Goal: Task Accomplishment & Management: Complete application form

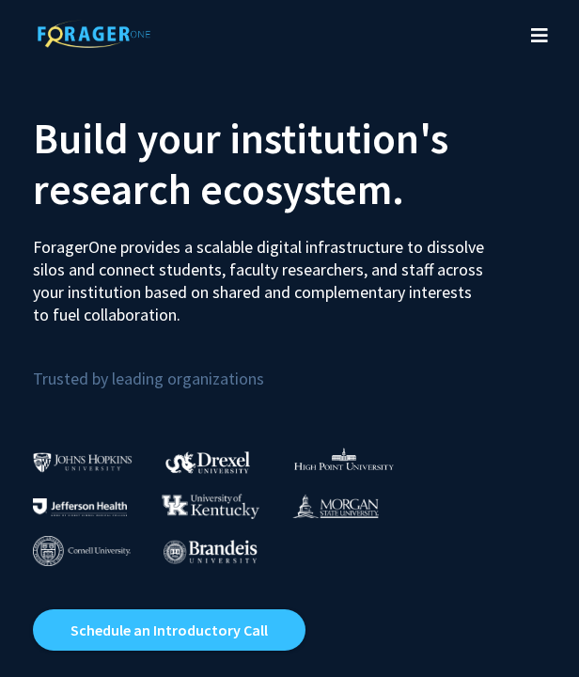
click at [550, 33] on button "Toggle navigation" at bounding box center [539, 35] width 41 height 75
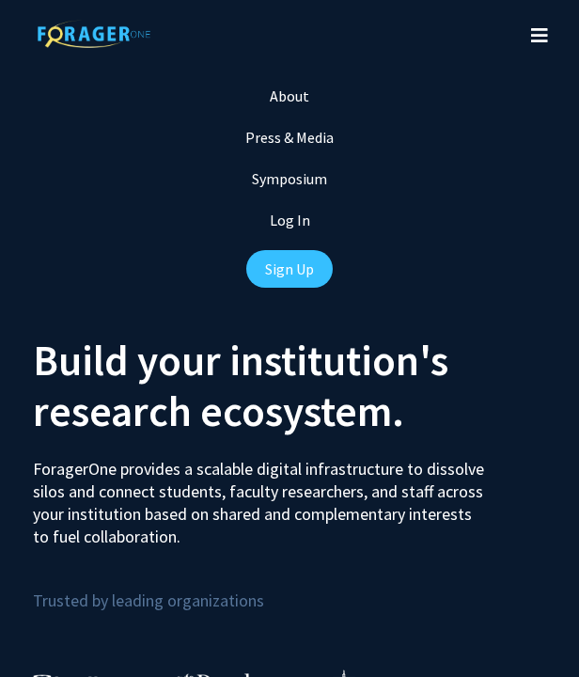
click at [290, 227] on link "Log In" at bounding box center [290, 219] width 40 height 19
select select
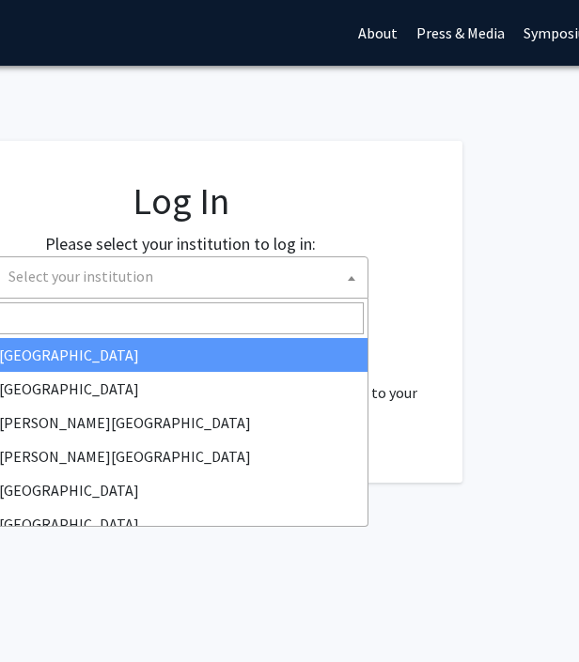
click at [320, 280] on span "Select your institution" at bounding box center [184, 276] width 366 height 39
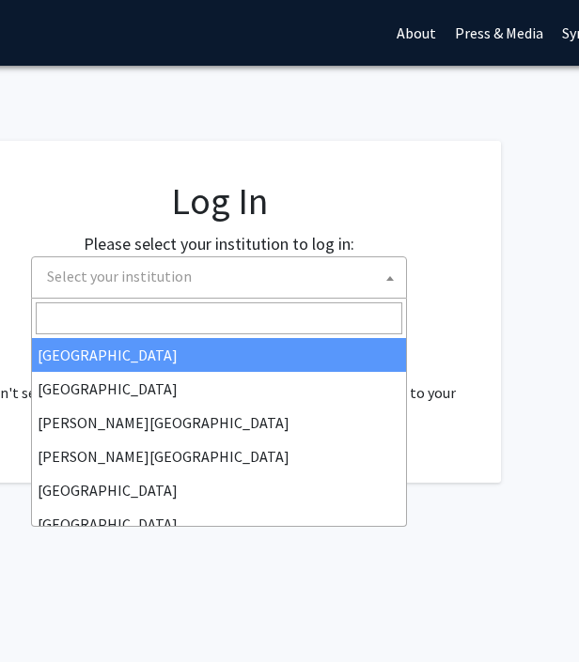
scroll to position [0, 342]
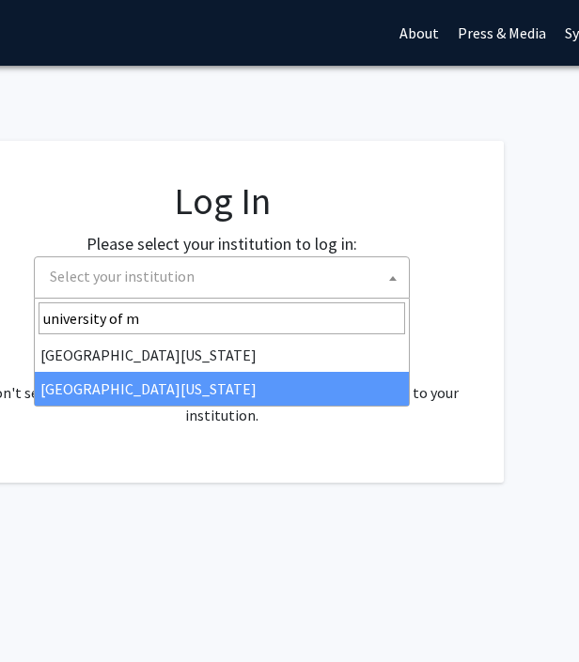
type input "university of m"
select select "33"
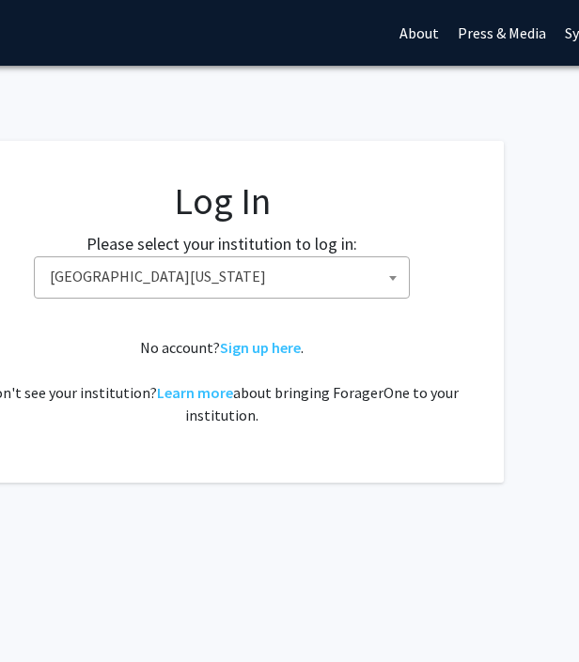
scroll to position [0, 549]
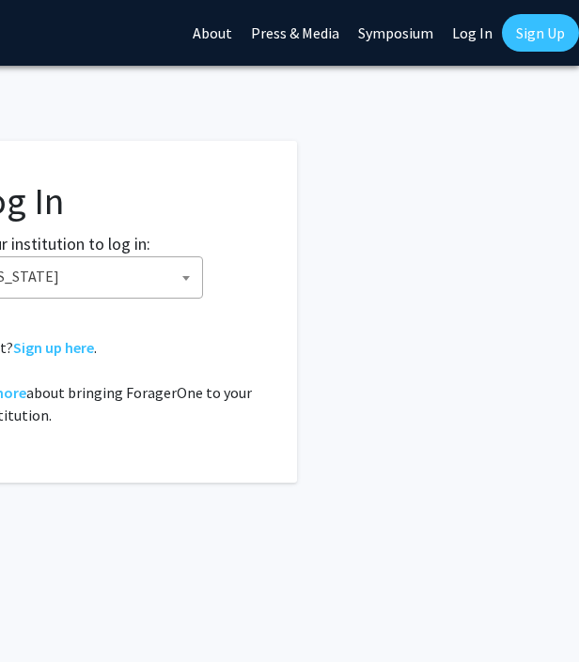
click at [537, 36] on link "Sign Up" at bounding box center [540, 33] width 77 height 38
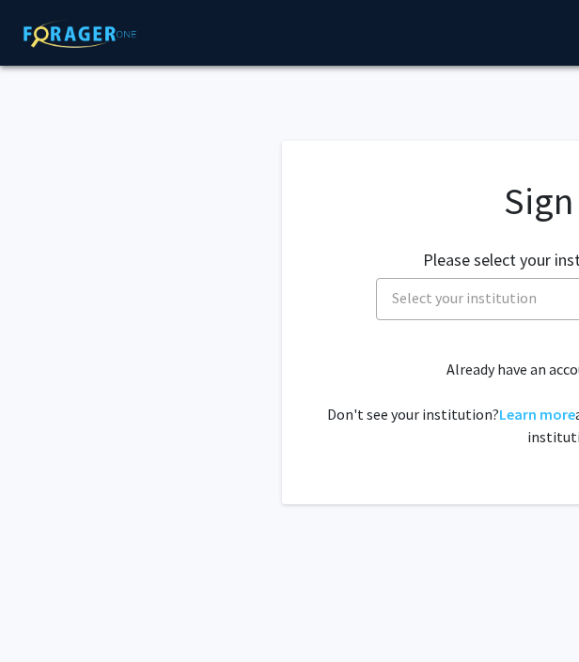
click at [445, 285] on span "Select your institution" at bounding box center [567, 298] width 366 height 39
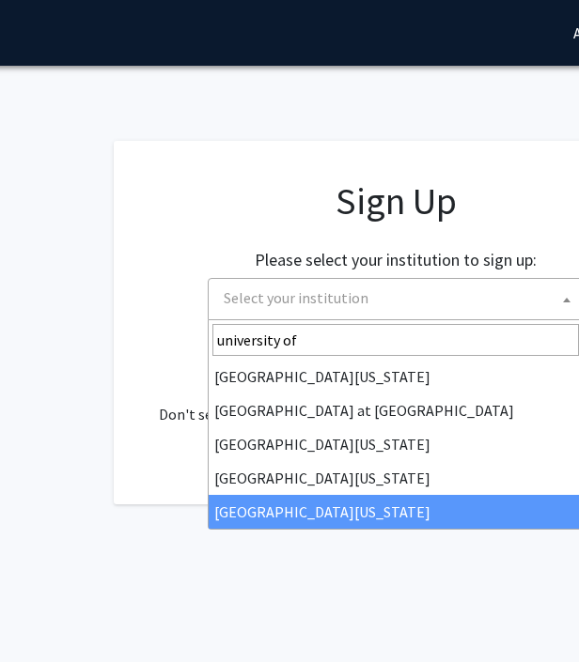
type input "university of"
select select "33"
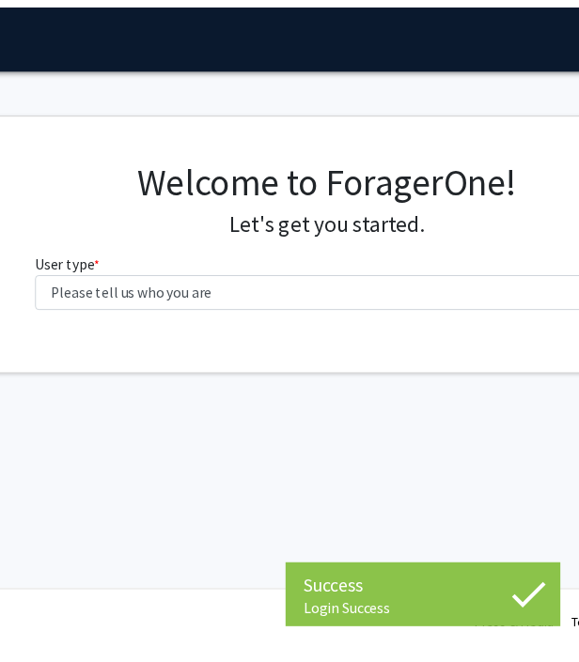
scroll to position [0, 252]
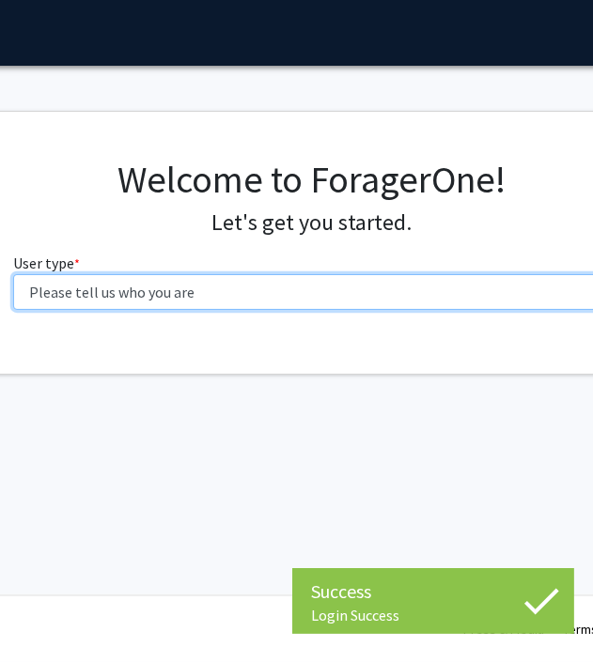
click at [304, 302] on select "Please tell us who you are Undergraduate Student Master's Student Doctoral Cand…" at bounding box center [312, 292] width 599 height 36
select select "1: undergrad"
click at [13, 274] on select "Please tell us who you are Undergraduate Student Master's Student Doctoral Cand…" at bounding box center [312, 292] width 599 height 36
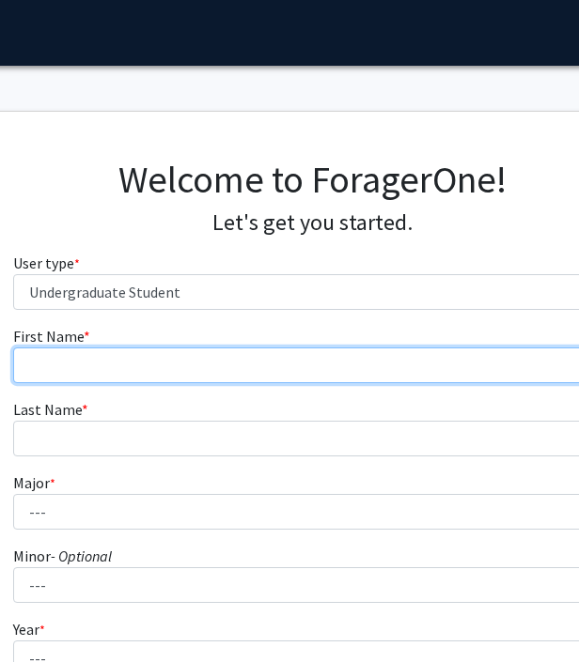
click at [170, 362] on input "First Name * required" at bounding box center [312, 366] width 599 height 36
type input "Greta"
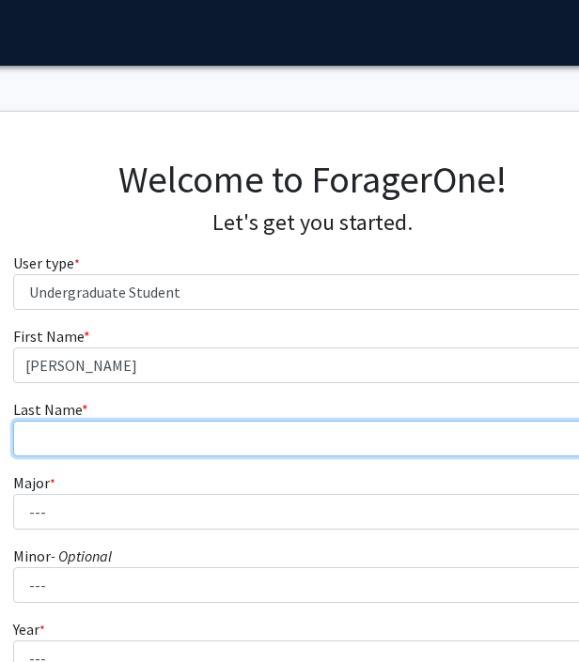
type input "Kraske"
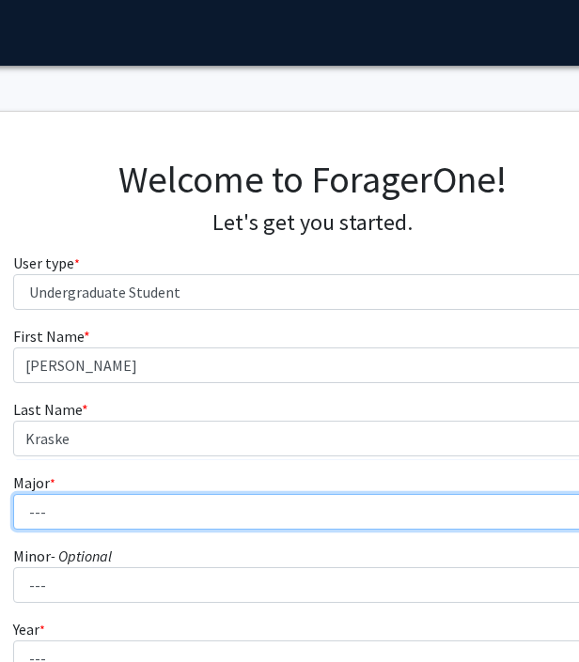
click at [157, 502] on select "--- Agribusiness Management Agricultural Education Agricultural Education: Comm…" at bounding box center [312, 512] width 599 height 36
select select "72: 2564"
click at [13, 494] on select "--- Agribusiness Management Agricultural Education Agricultural Education: Comm…" at bounding box center [312, 512] width 599 height 36
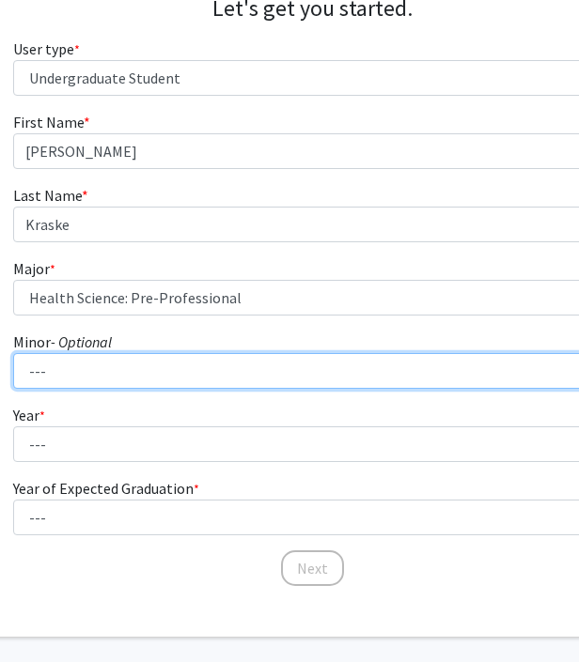
click at [116, 367] on select "--- Accountancy Aerospace Engineering Aerospace Studies Agribusiness Management…" at bounding box center [312, 371] width 599 height 36
select select "52: 2008"
click at [13, 353] on select "--- Accountancy Aerospace Engineering Aerospace Studies Agribusiness Management…" at bounding box center [312, 371] width 599 height 36
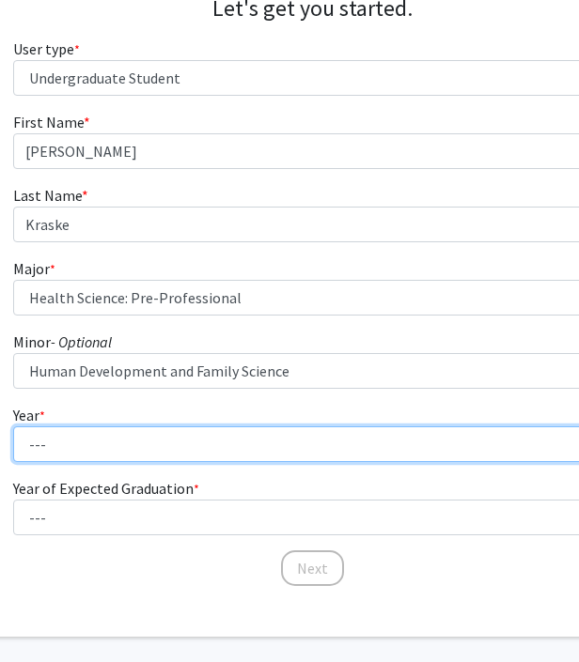
click at [148, 450] on select "--- First-year Sophomore Junior Senior Postbaccalaureate Certificate" at bounding box center [312, 445] width 599 height 36
select select "3: junior"
click at [13, 427] on select "--- First-year Sophomore Junior Senior Postbaccalaureate Certificate" at bounding box center [312, 445] width 599 height 36
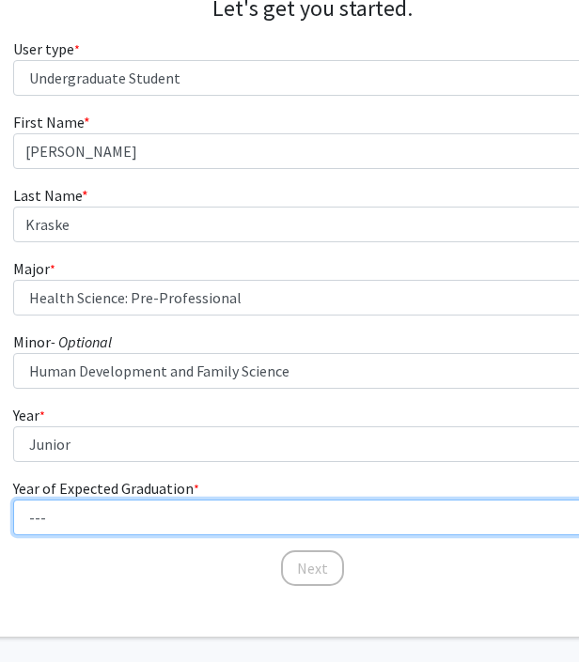
click at [151, 514] on select "--- 2025 2026 2027 2028 2029 2030 2031 2032 2033 2034" at bounding box center [312, 518] width 599 height 36
select select "3: 2027"
click at [13, 500] on select "--- 2025 2026 2027 2028 2029 2030 2031 2032 2033 2034" at bounding box center [312, 518] width 599 height 36
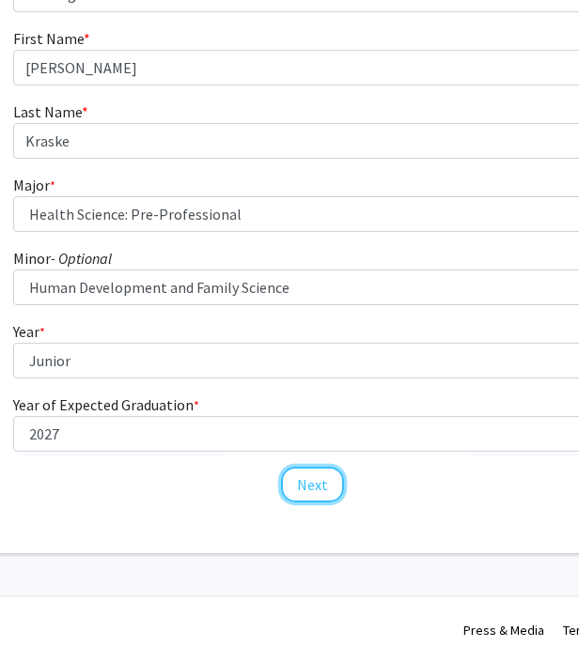
click at [300, 479] on button "Next" at bounding box center [312, 485] width 63 height 36
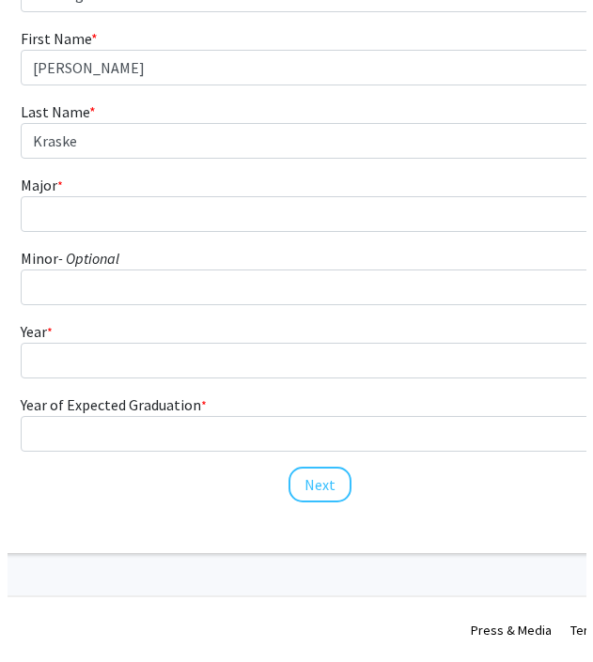
scroll to position [0, 252]
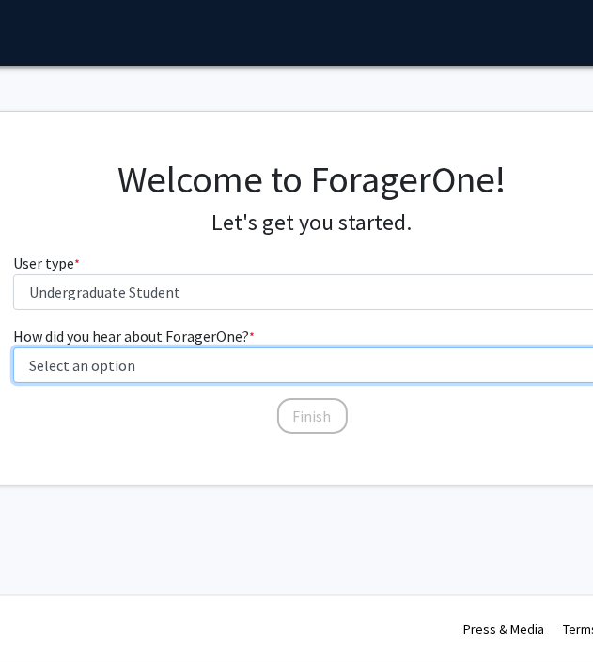
click at [139, 368] on select "Select an option Peer/student recommendation Faculty/staff recommendation Unive…" at bounding box center [312, 366] width 599 height 36
select select "3: university_website"
click at [13, 348] on select "Select an option Peer/student recommendation Faculty/staff recommendation Unive…" at bounding box center [312, 366] width 599 height 36
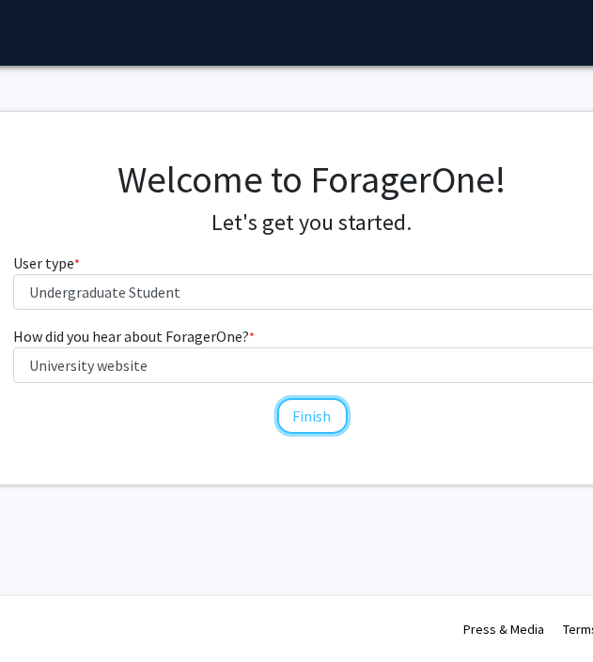
click at [325, 417] on button "Finish" at bounding box center [312, 416] width 70 height 36
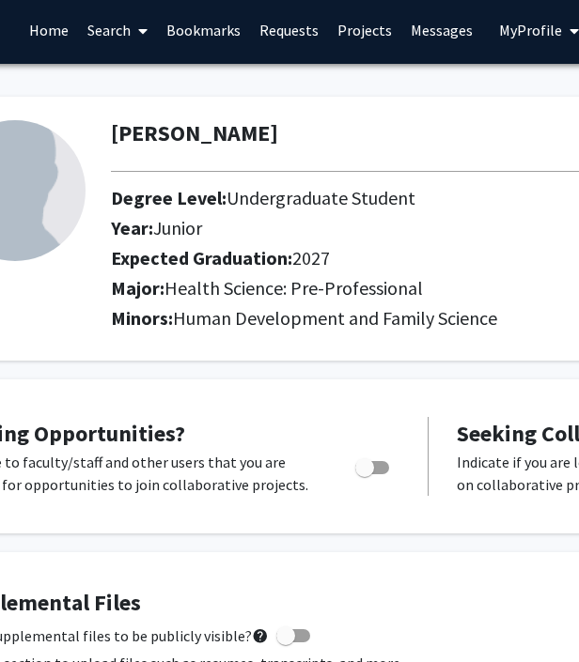
scroll to position [4, 0]
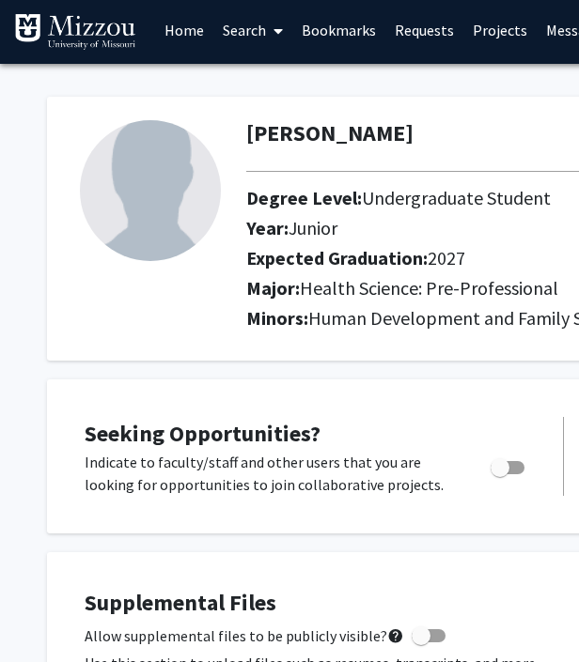
click at [257, 29] on link "Search" at bounding box center [252, 30] width 79 height 66
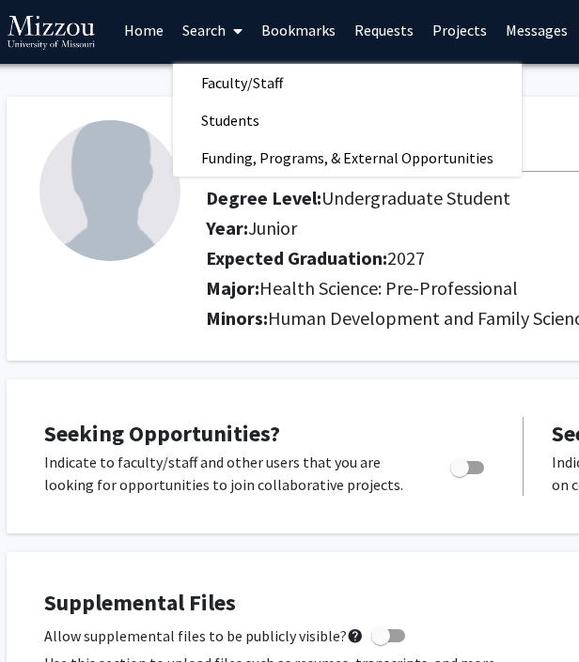
scroll to position [4, 39]
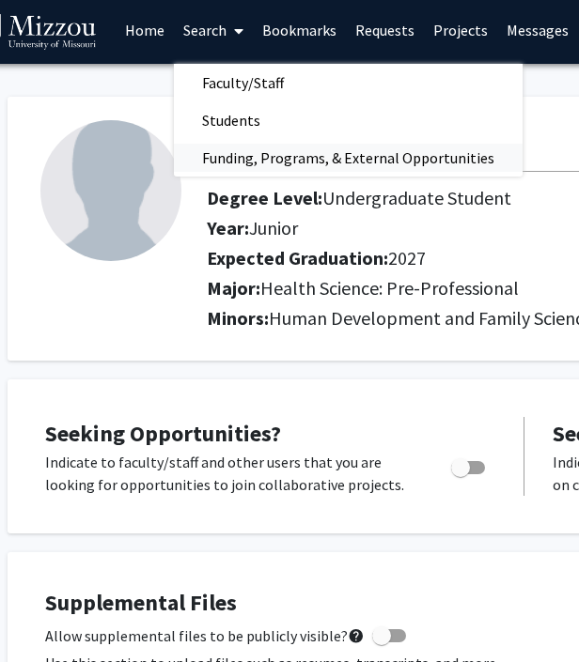
click at [281, 158] on span "Funding, Programs, & External Opportunities" at bounding box center [348, 158] width 349 height 38
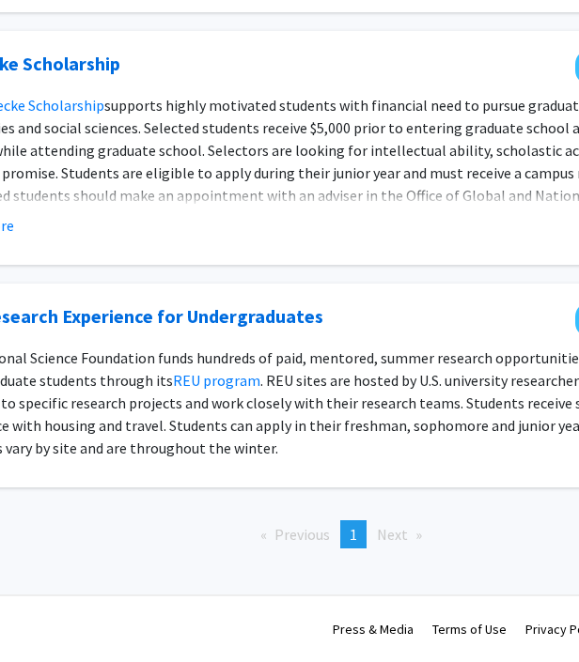
scroll to position [1907, 379]
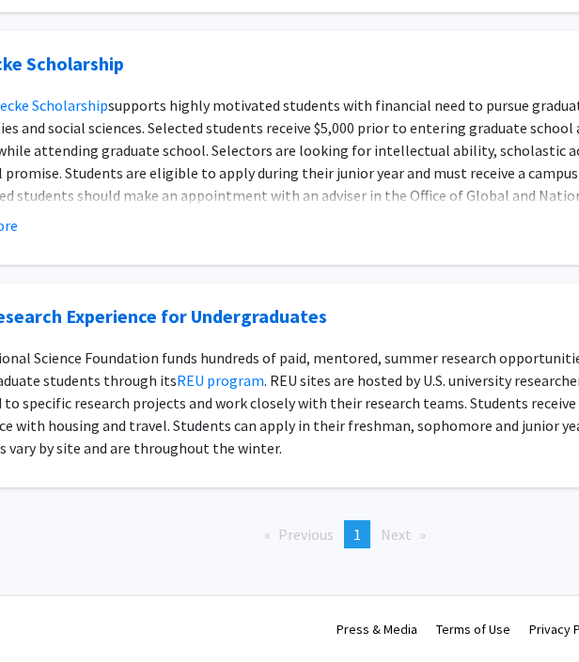
click at [252, 312] on link "NSF Research Experience for Undergraduates" at bounding box center [136, 317] width 381 height 28
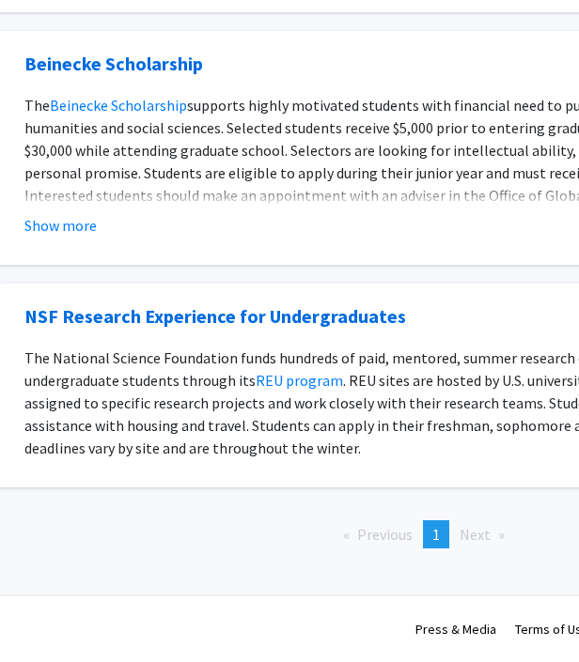
scroll to position [1907, 303]
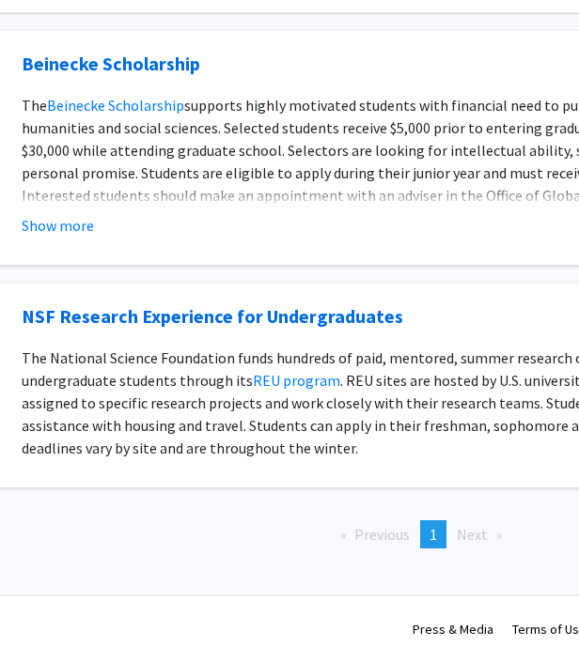
click at [466, 544] on li "Next page" at bounding box center [479, 535] width 64 height 28
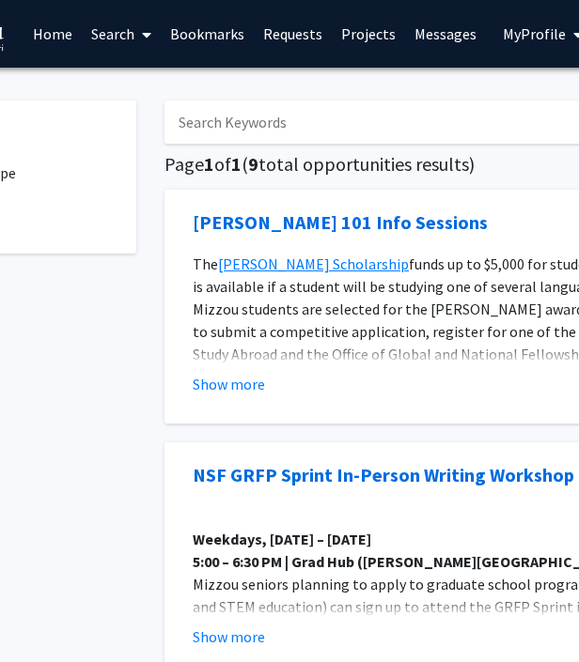
scroll to position [0, 0]
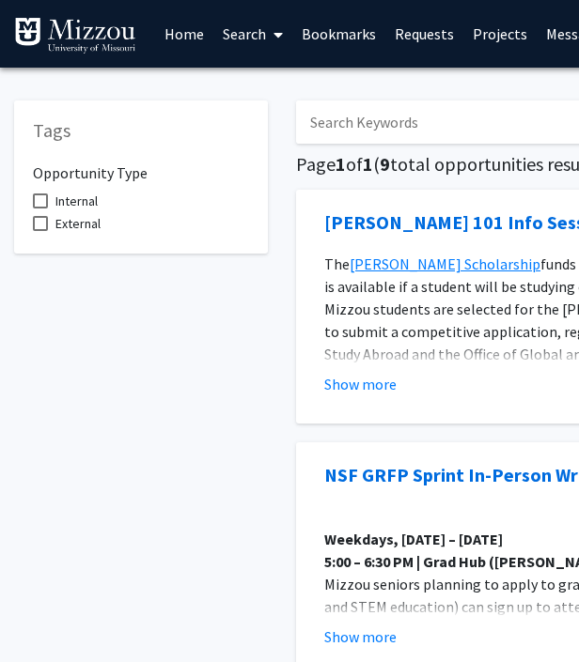
click at [191, 31] on link "Home" at bounding box center [184, 34] width 58 height 66
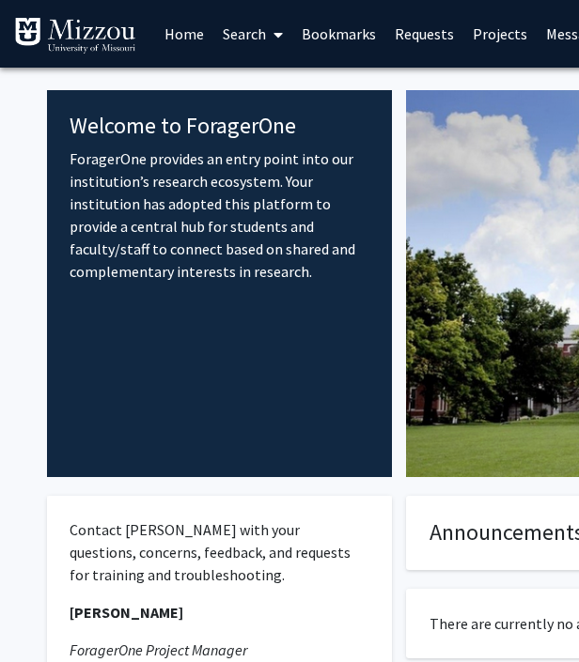
click at [272, 39] on span at bounding box center [274, 35] width 17 height 66
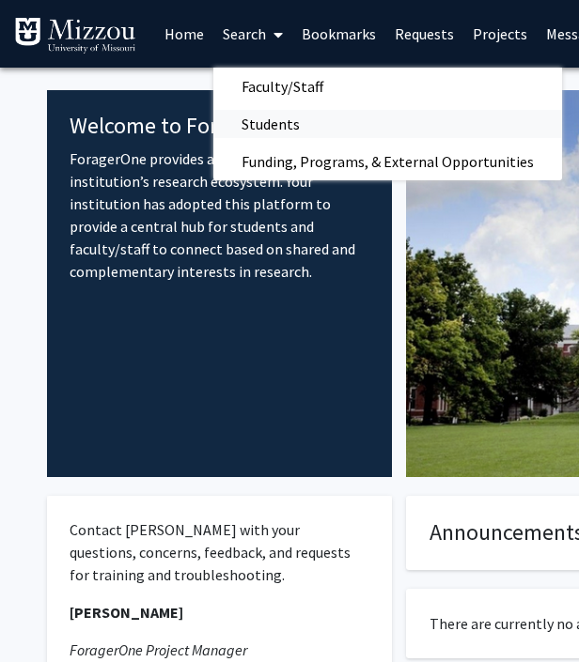
click at [289, 123] on span "Students" at bounding box center [270, 124] width 115 height 38
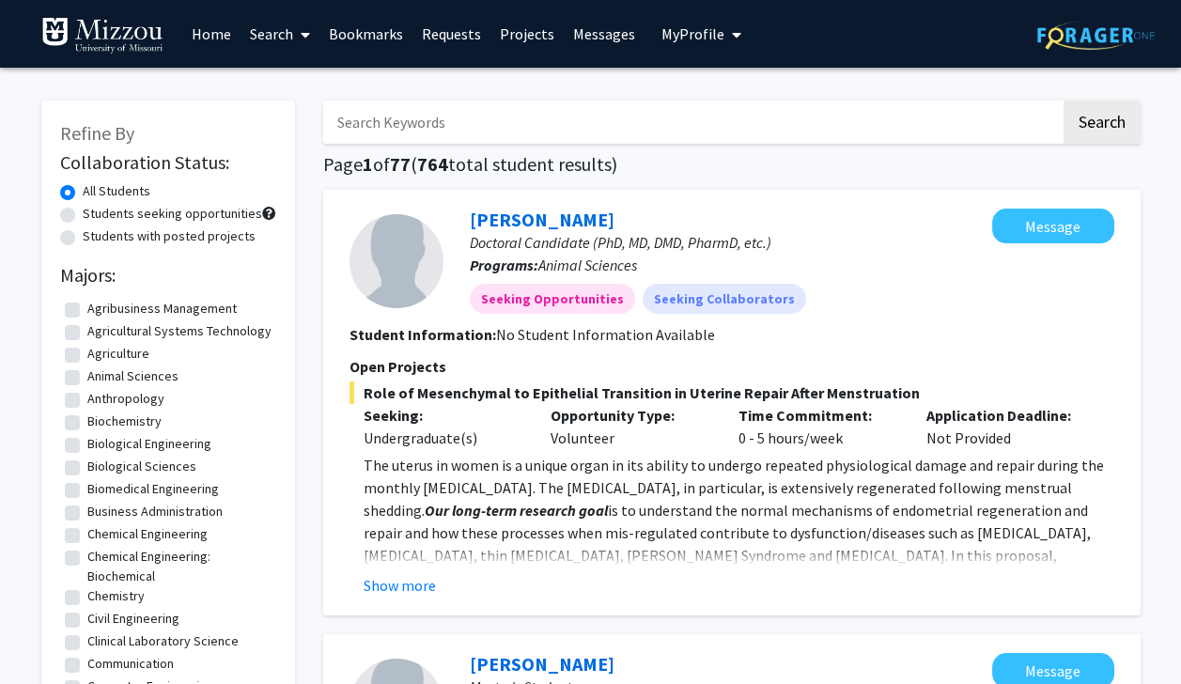
click at [83, 213] on label "Students seeking opportunities" at bounding box center [172, 214] width 179 height 20
click at [83, 213] on input "Students seeking opportunities" at bounding box center [89, 210] width 12 height 12
radio input "true"
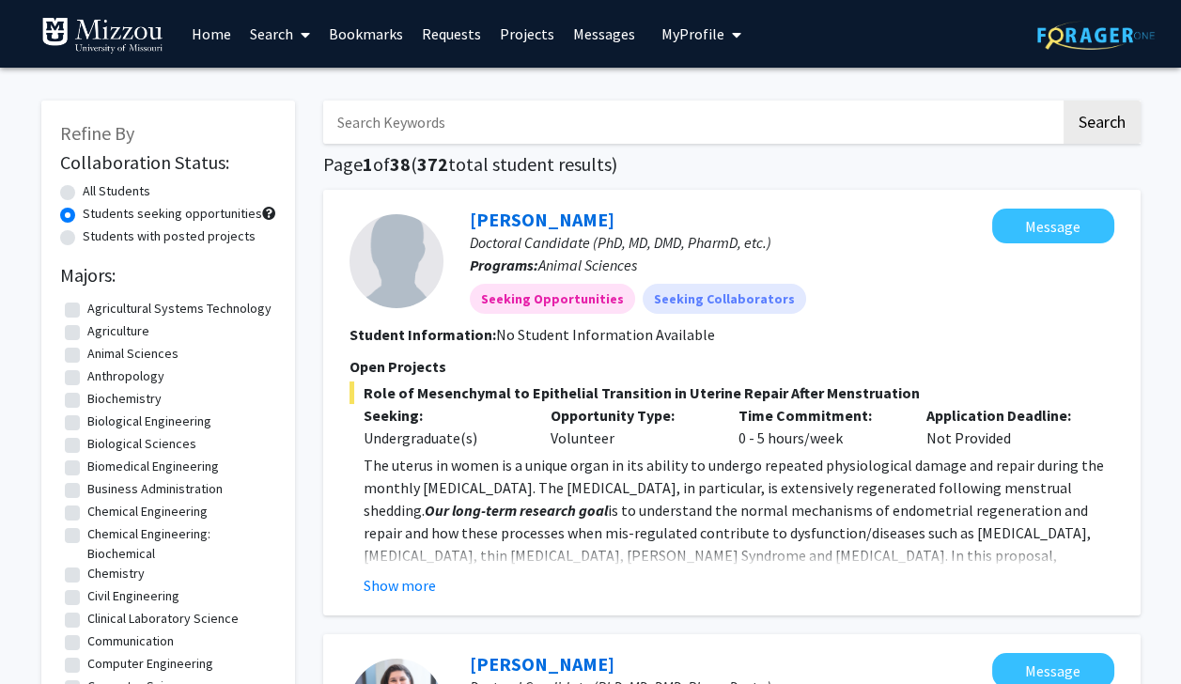
click at [83, 238] on label "Students with posted projects" at bounding box center [169, 236] width 173 height 20
click at [83, 238] on input "Students with posted projects" at bounding box center [89, 232] width 12 height 12
radio input "true"
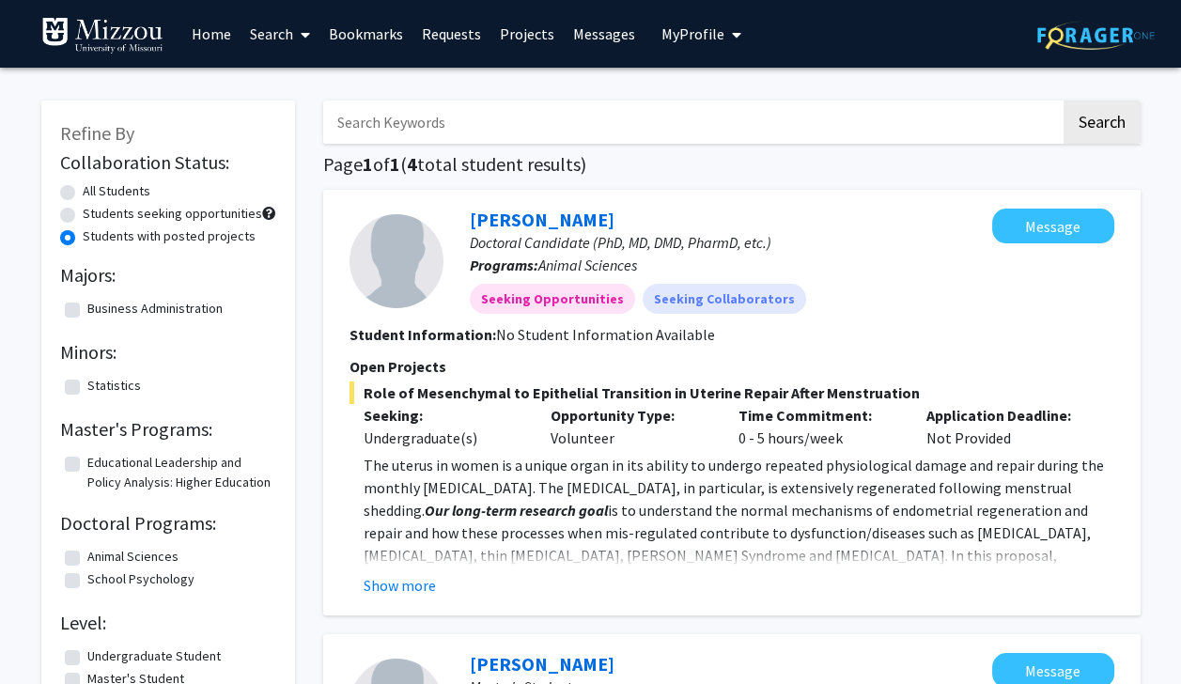
click at [410, 591] on button "Show more" at bounding box center [400, 585] width 72 height 23
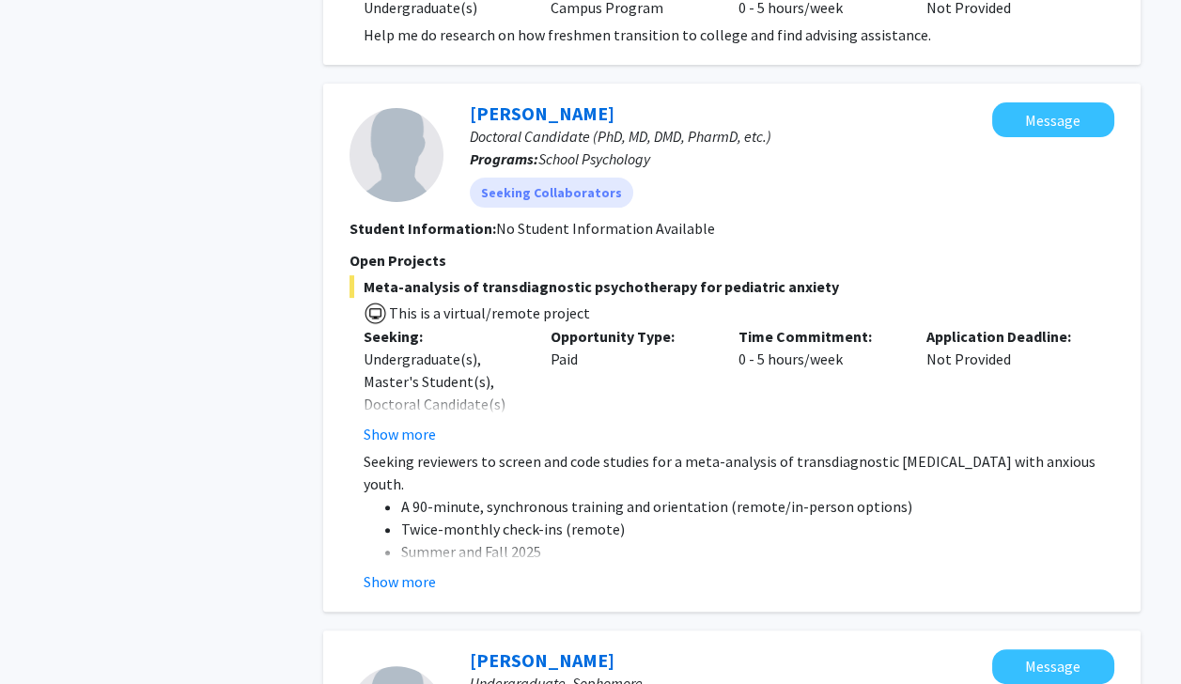
scroll to position [945, 0]
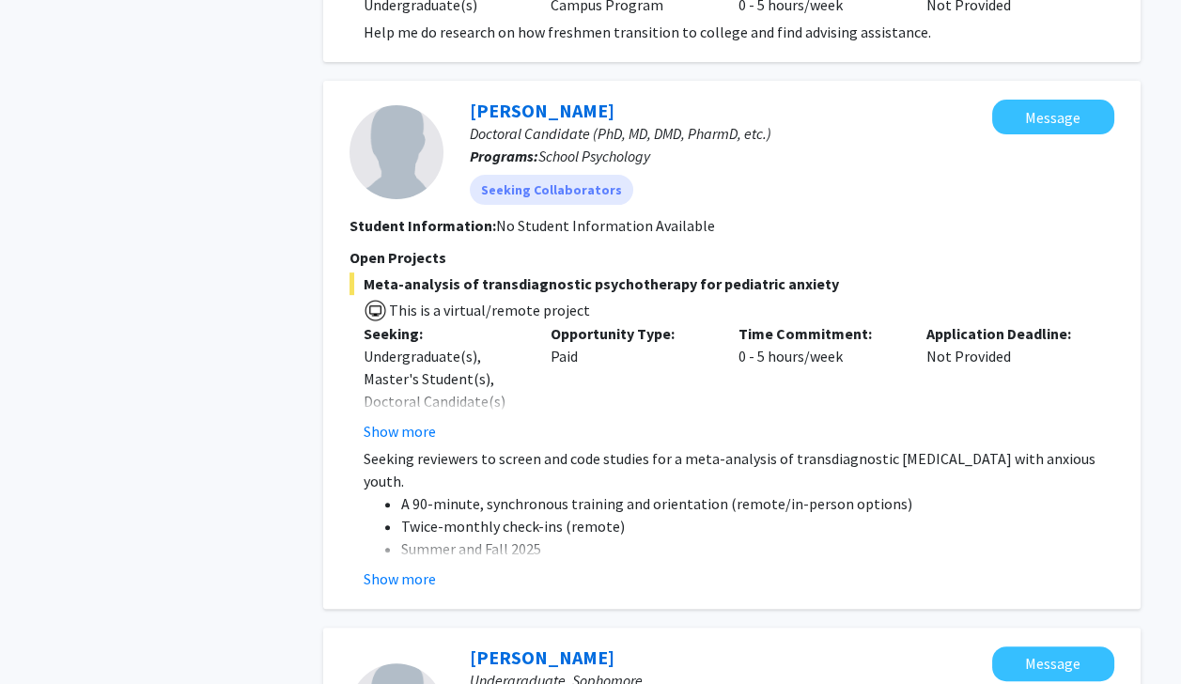
click at [408, 568] on button "Show more" at bounding box center [400, 579] width 72 height 23
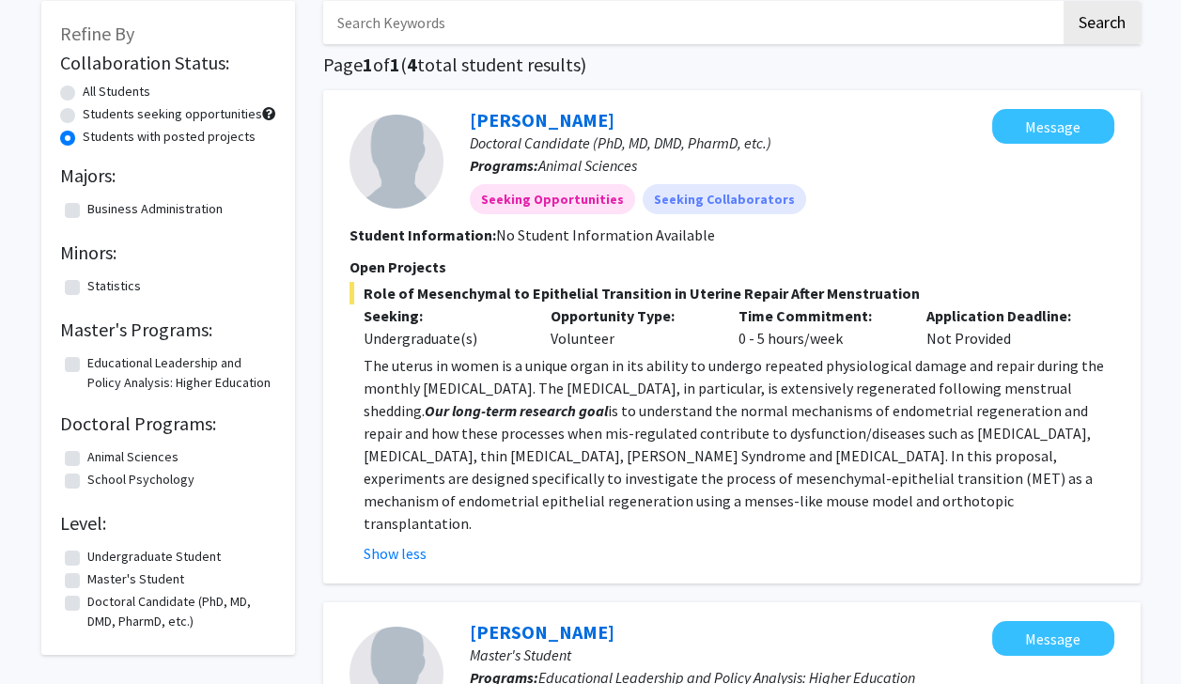
scroll to position [0, 0]
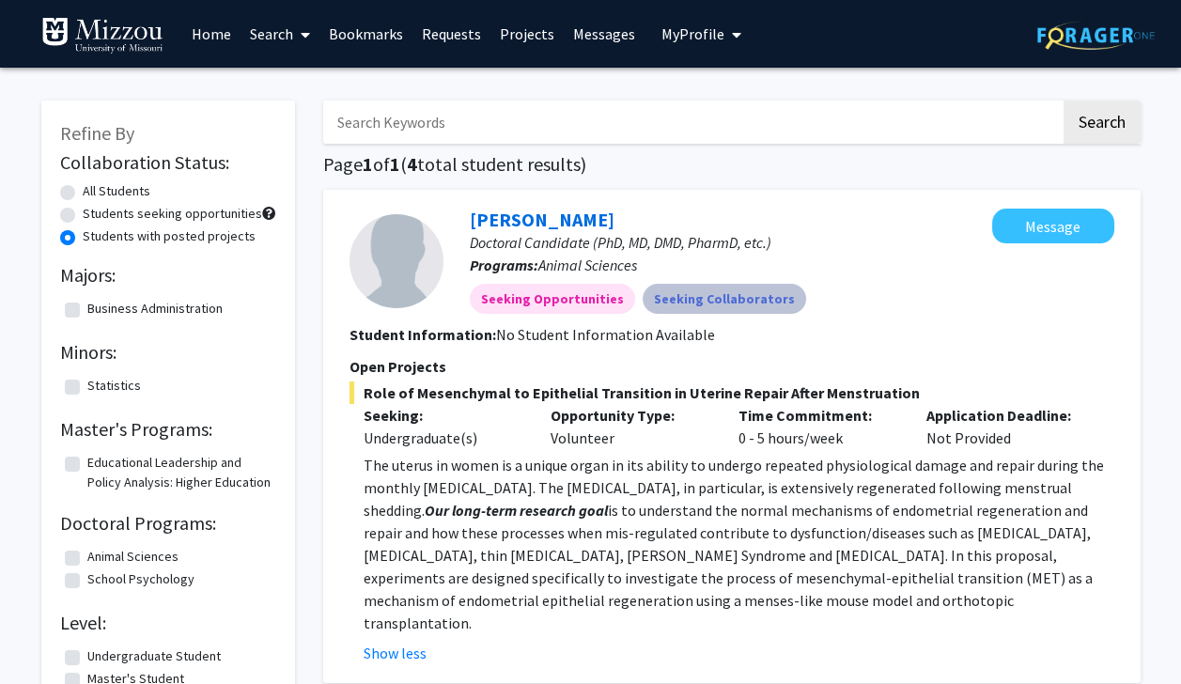
click at [592, 297] on mat-chip "Seeking Collaborators" at bounding box center [724, 299] width 163 height 30
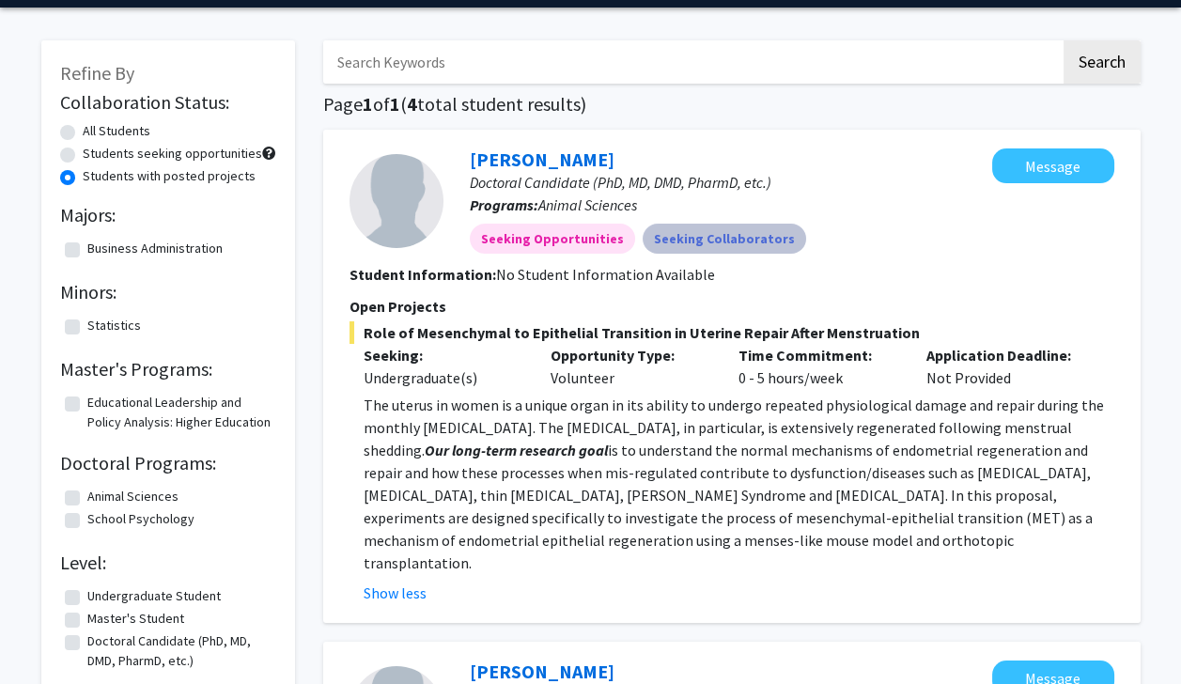
scroll to position [60, 0]
click at [592, 336] on span "Role of Mesenchymal to Epithelial Transition in Uterine Repair After Menstruati…" at bounding box center [732, 332] width 765 height 23
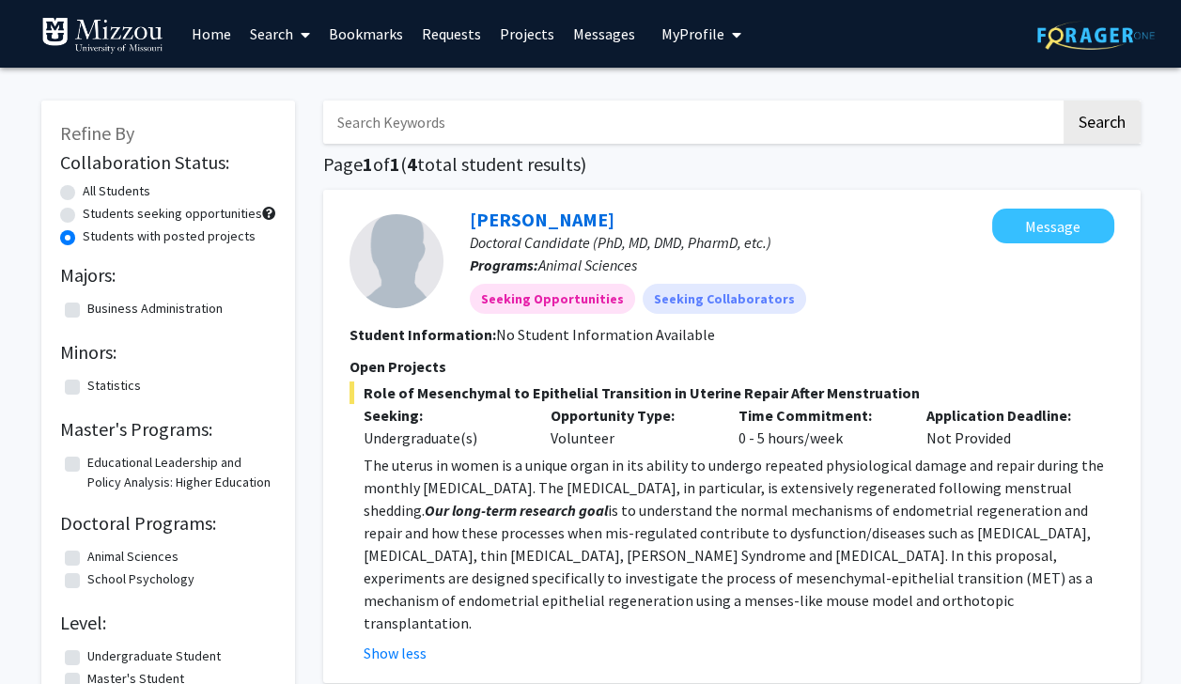
scroll to position [22, 0]
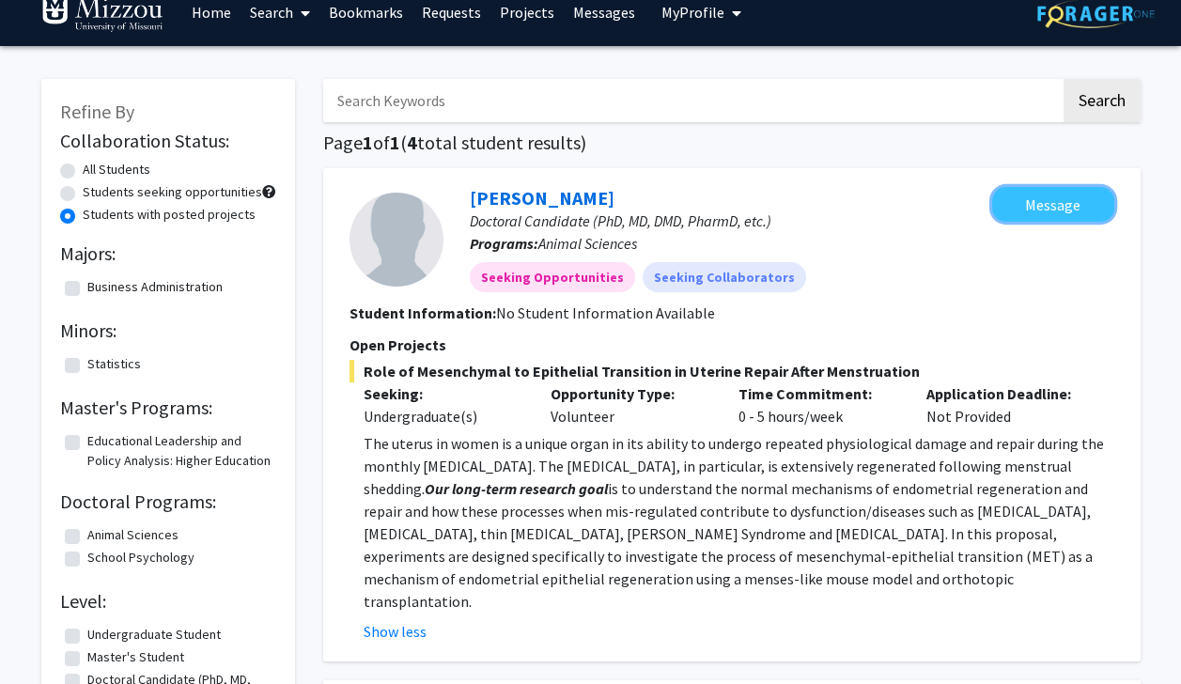
click at [592, 207] on button "Message" at bounding box center [1053, 204] width 122 height 35
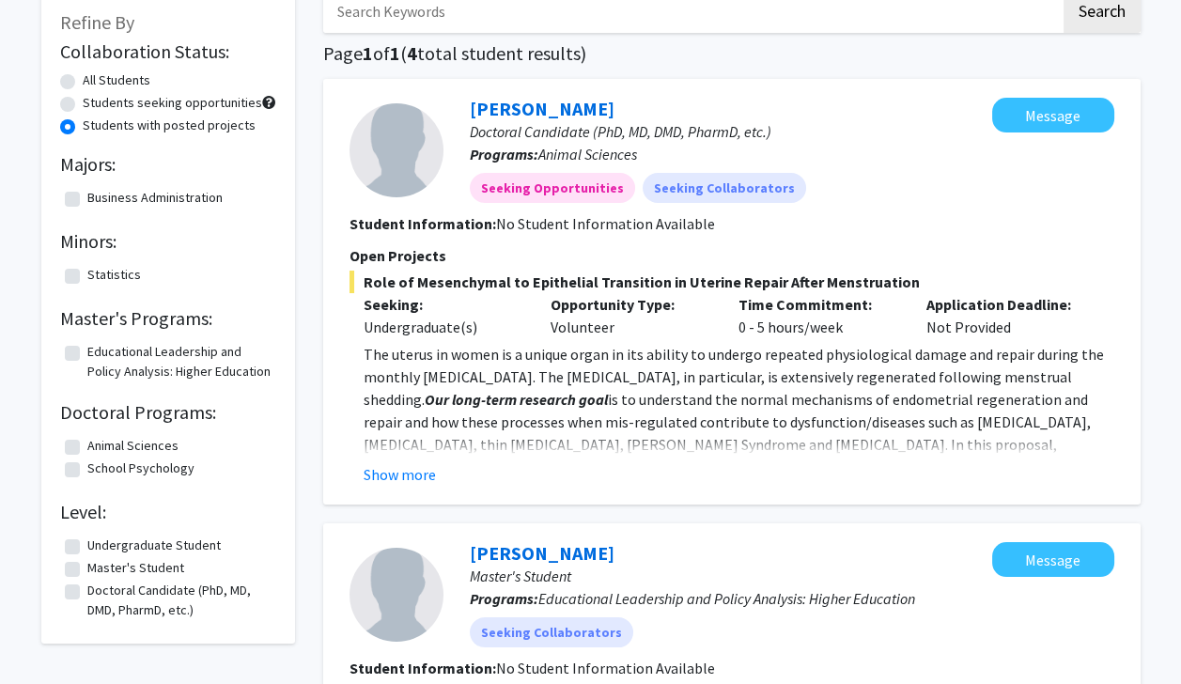
scroll to position [118, 0]
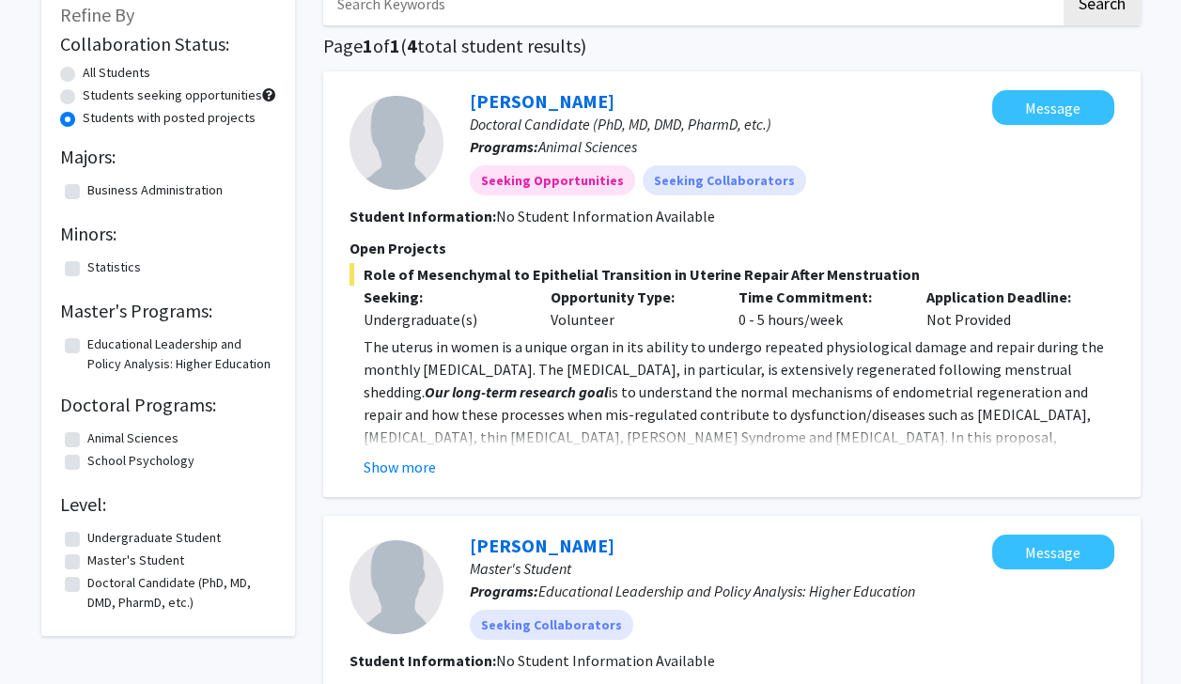
click at [410, 480] on div "Marissa LaMartina Doctoral Candidate (PhD, MD, DMD, PharmD, etc.) Programs: Ani…" at bounding box center [731, 284] width 817 height 426
click at [421, 469] on button "Show more" at bounding box center [400, 467] width 72 height 23
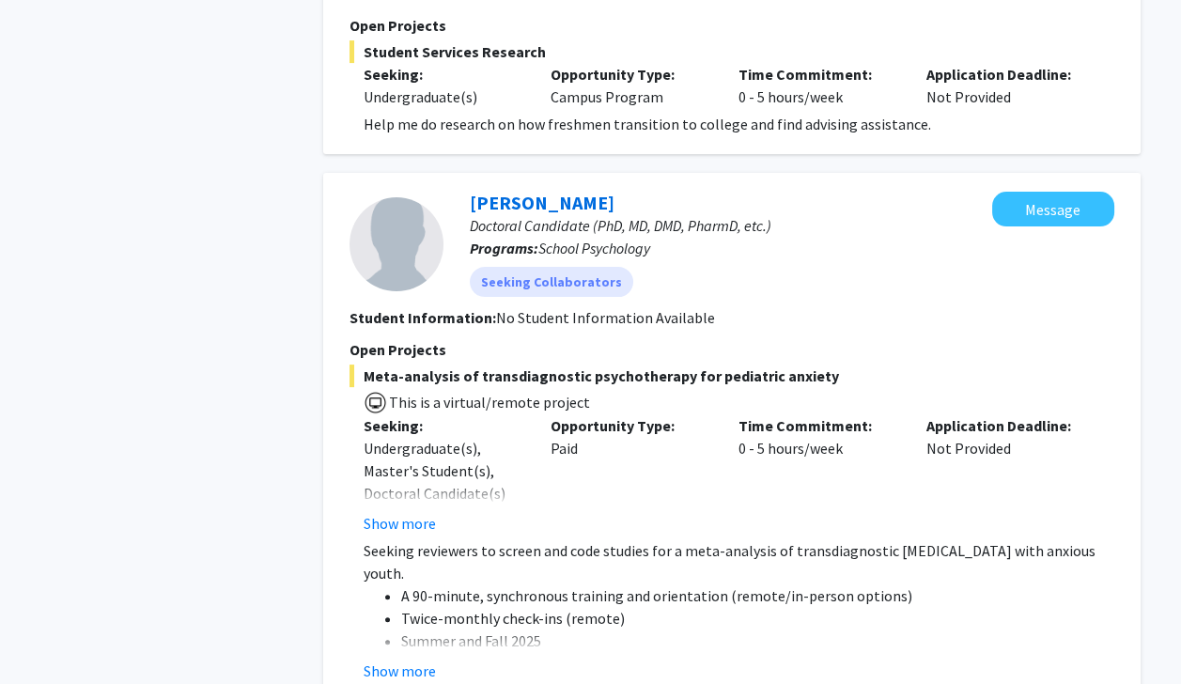
scroll to position [853, 0]
click at [423, 660] on button "Show more" at bounding box center [400, 671] width 72 height 23
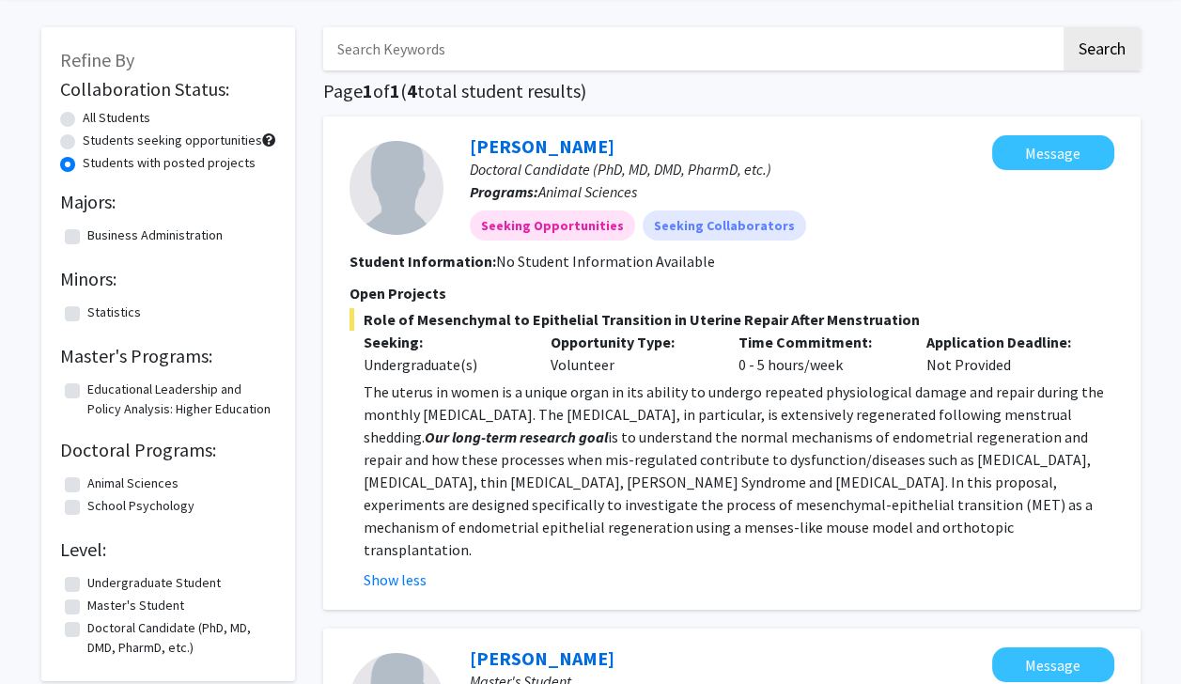
scroll to position [71, 0]
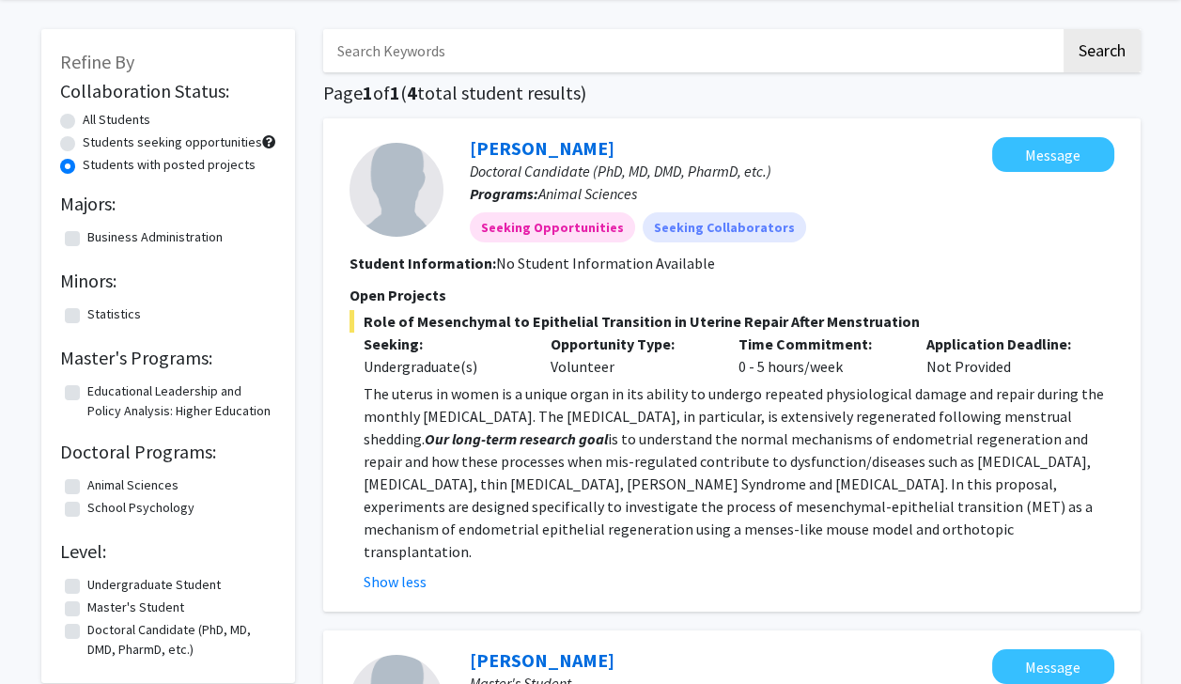
click at [592, 368] on div "Opportunity Type: Volunteer" at bounding box center [631, 355] width 188 height 45
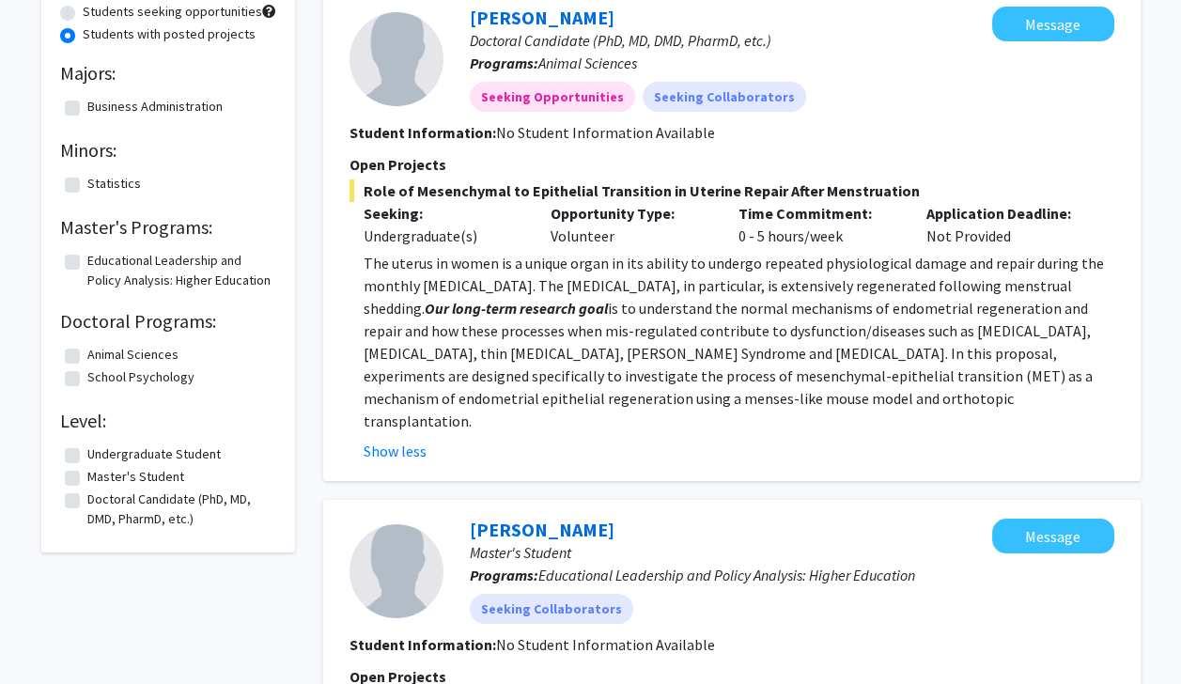
scroll to position [0, 0]
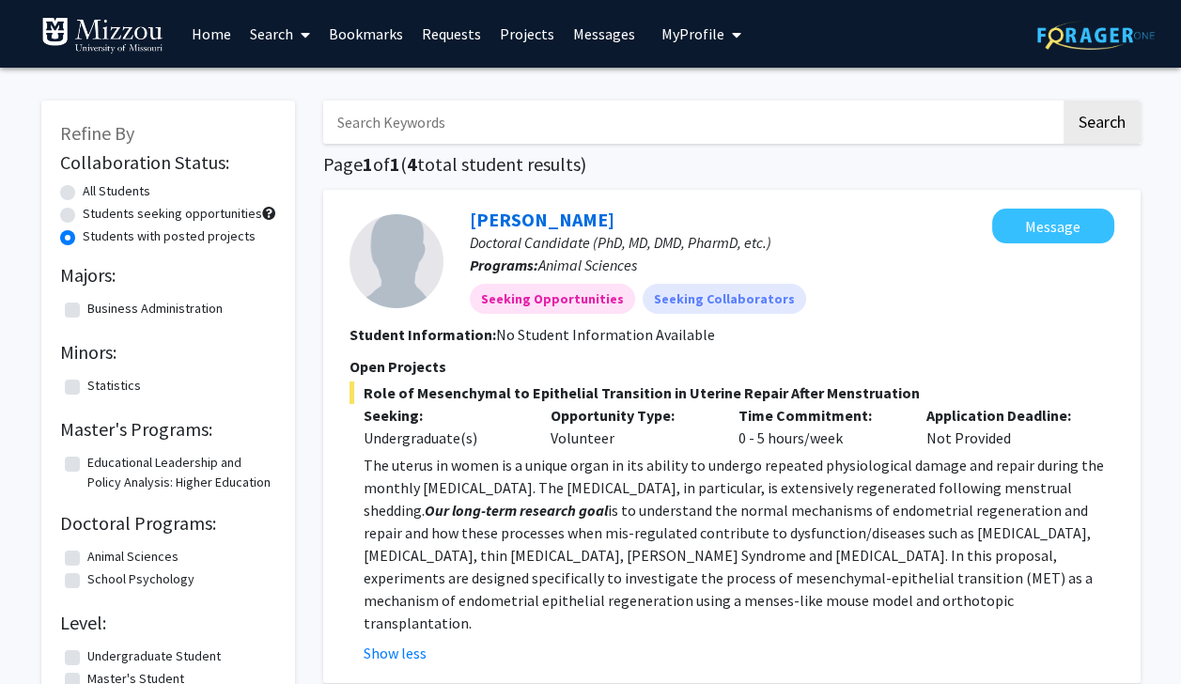
click at [283, 40] on link "Search" at bounding box center [280, 34] width 79 height 66
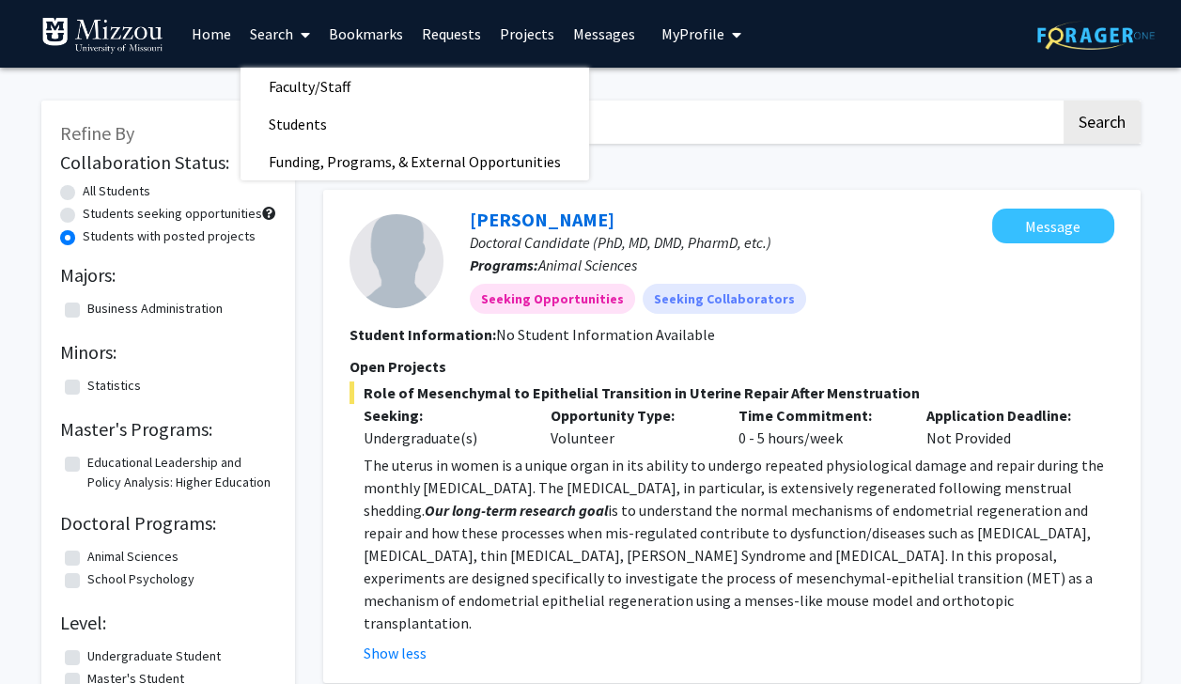
click at [348, 79] on span "Faculty/Staff" at bounding box center [310, 87] width 138 height 38
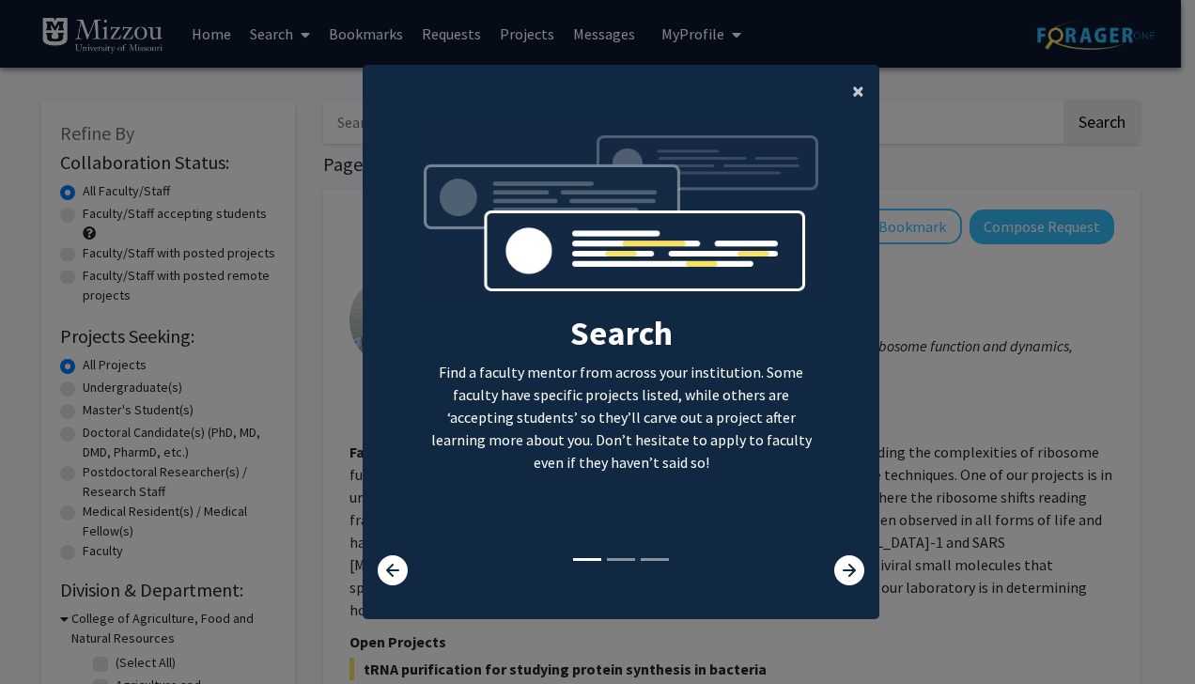
click at [592, 89] on span "×" at bounding box center [858, 90] width 12 height 29
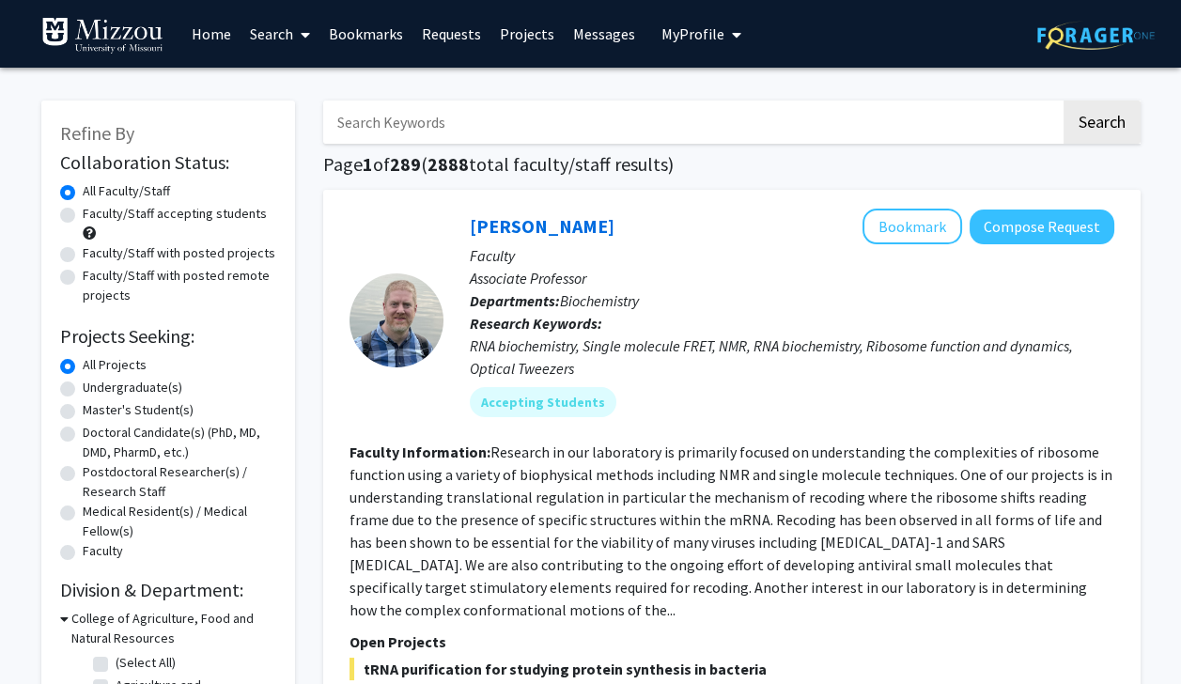
click at [83, 389] on label "Undergraduate(s)" at bounding box center [133, 388] width 100 height 20
click at [83, 389] on input "Undergraduate(s)" at bounding box center [89, 384] width 12 height 12
radio input "true"
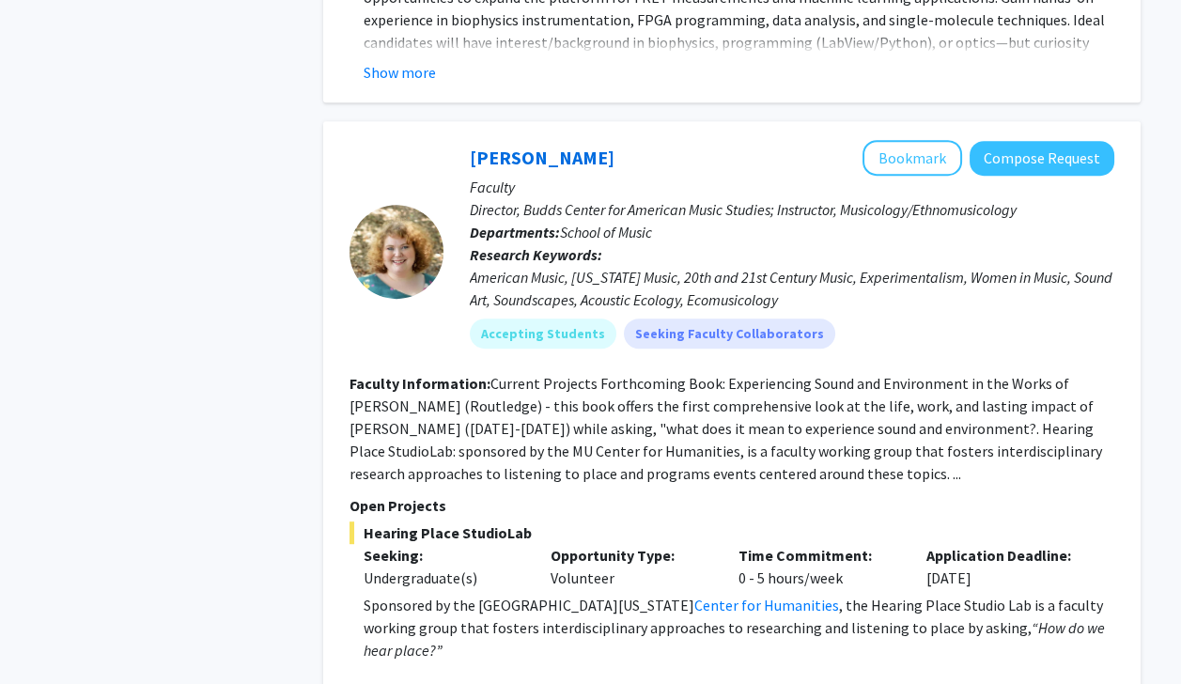
scroll to position [1582, 0]
click at [592, 139] on button "Bookmark" at bounding box center [913, 157] width 100 height 36
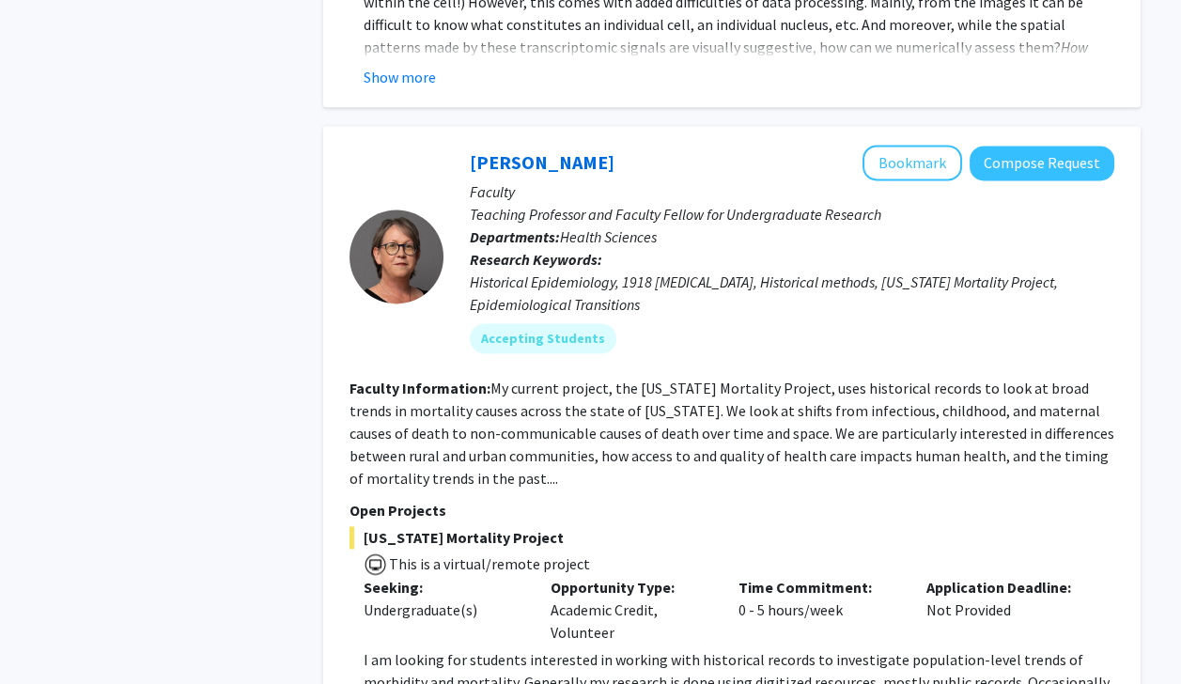
scroll to position [3877, 0]
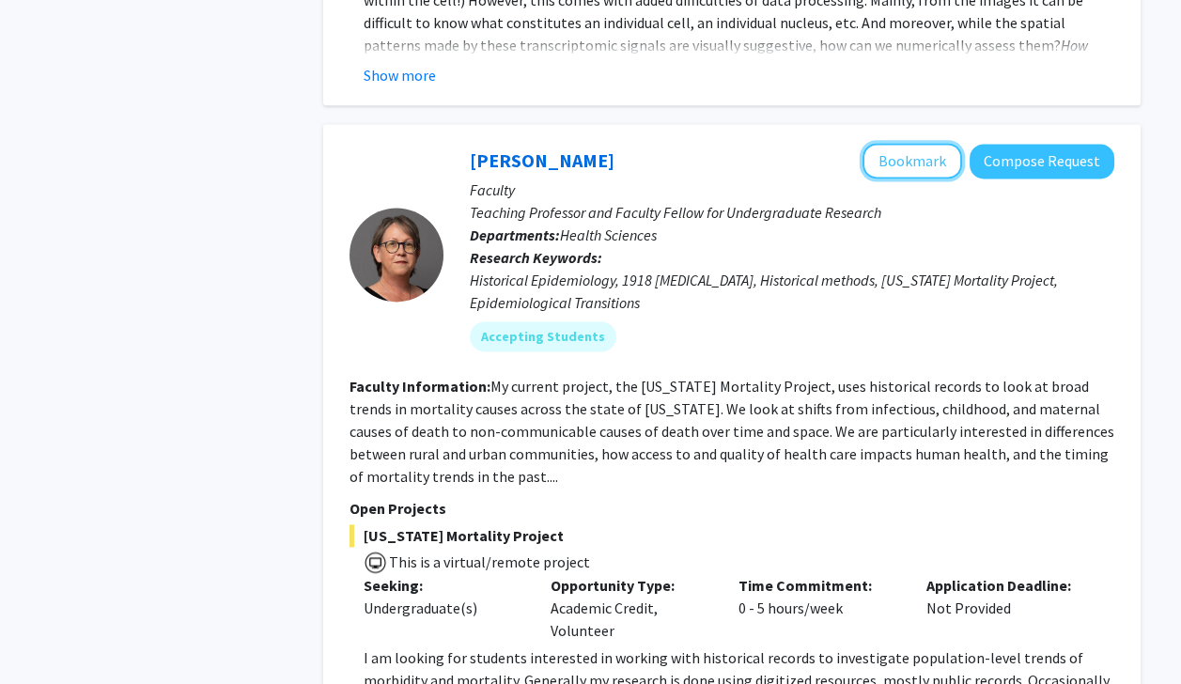
click at [592, 143] on button "Bookmark" at bounding box center [913, 161] width 100 height 36
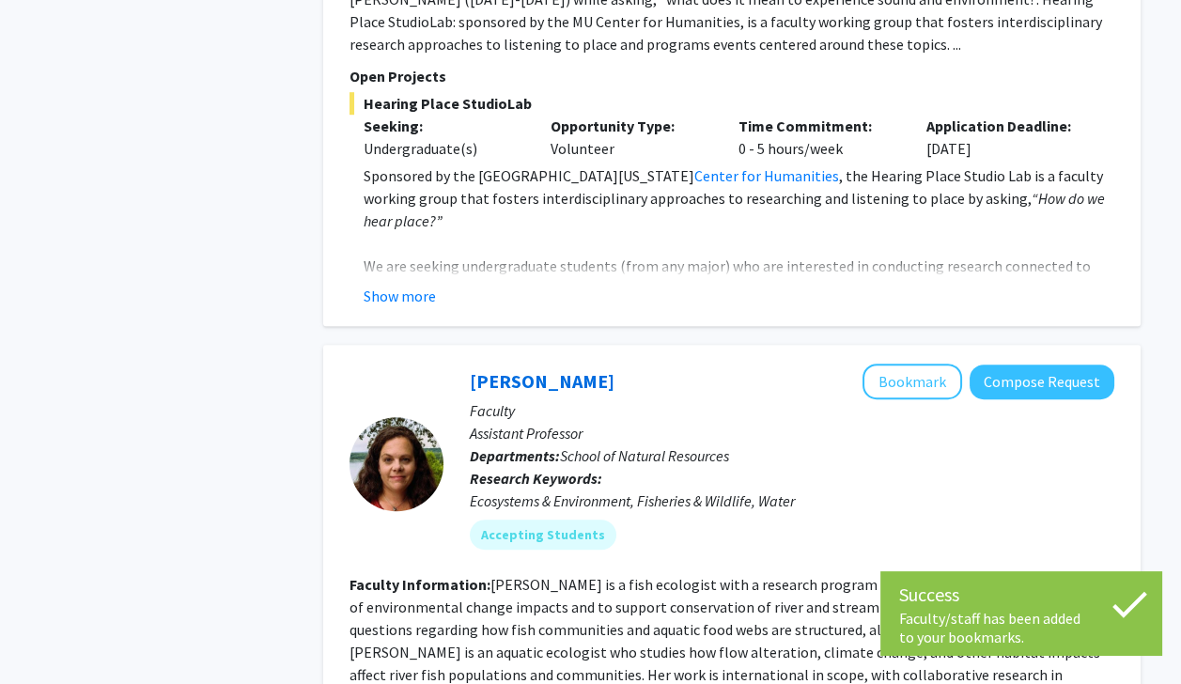
scroll to position [1599, 0]
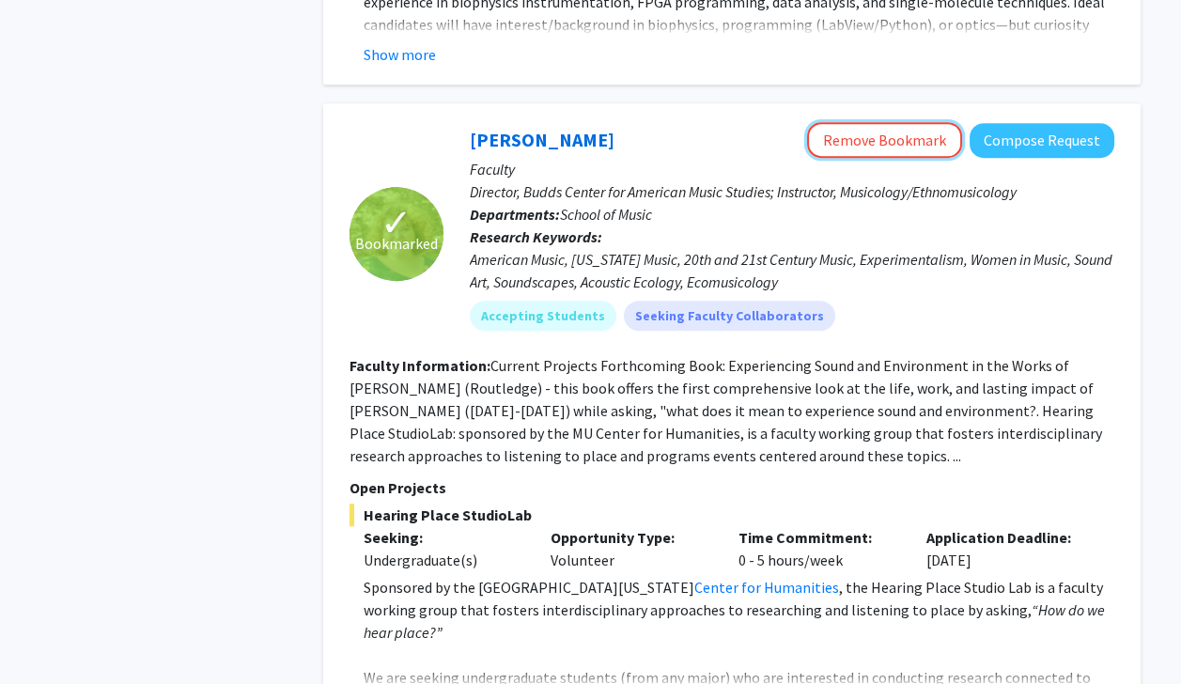
click at [592, 122] on button "Remove Bookmark" at bounding box center [884, 140] width 155 height 36
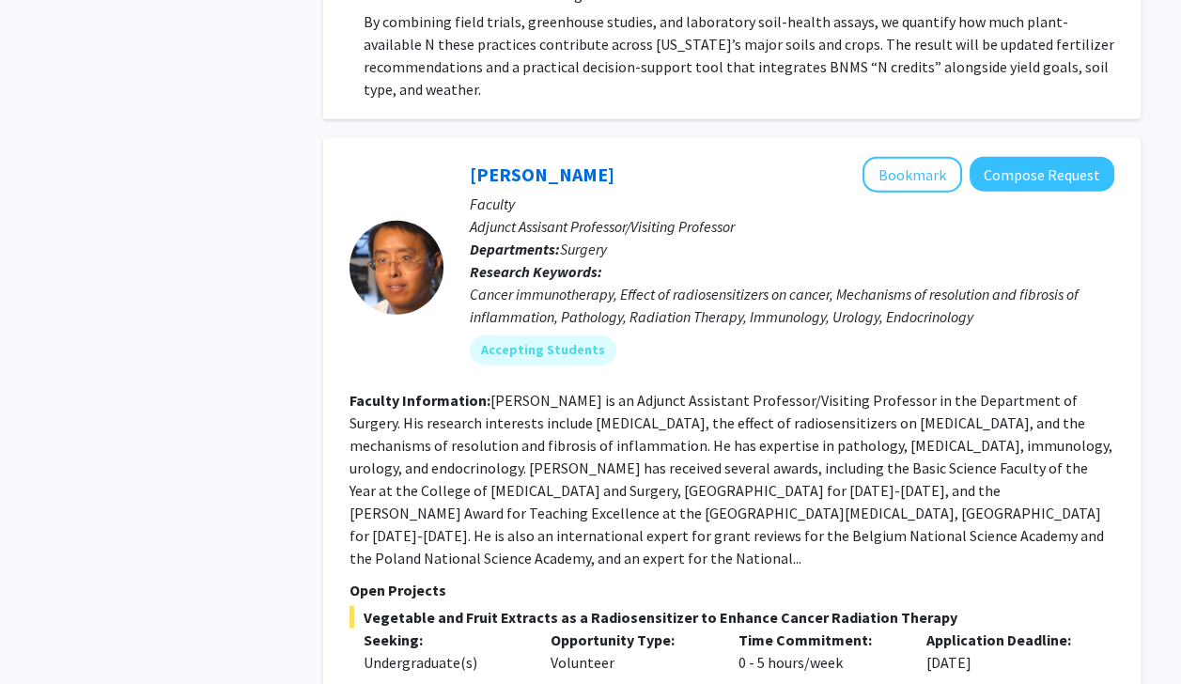
scroll to position [7121, 0]
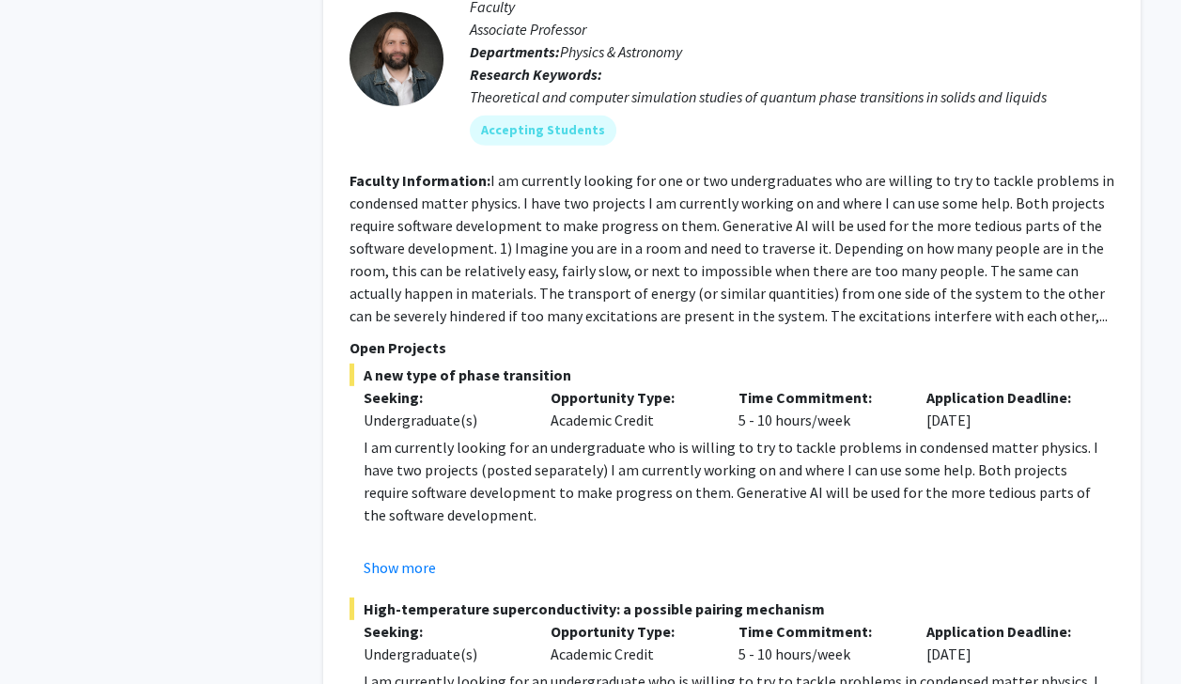
scroll to position [8843, 0]
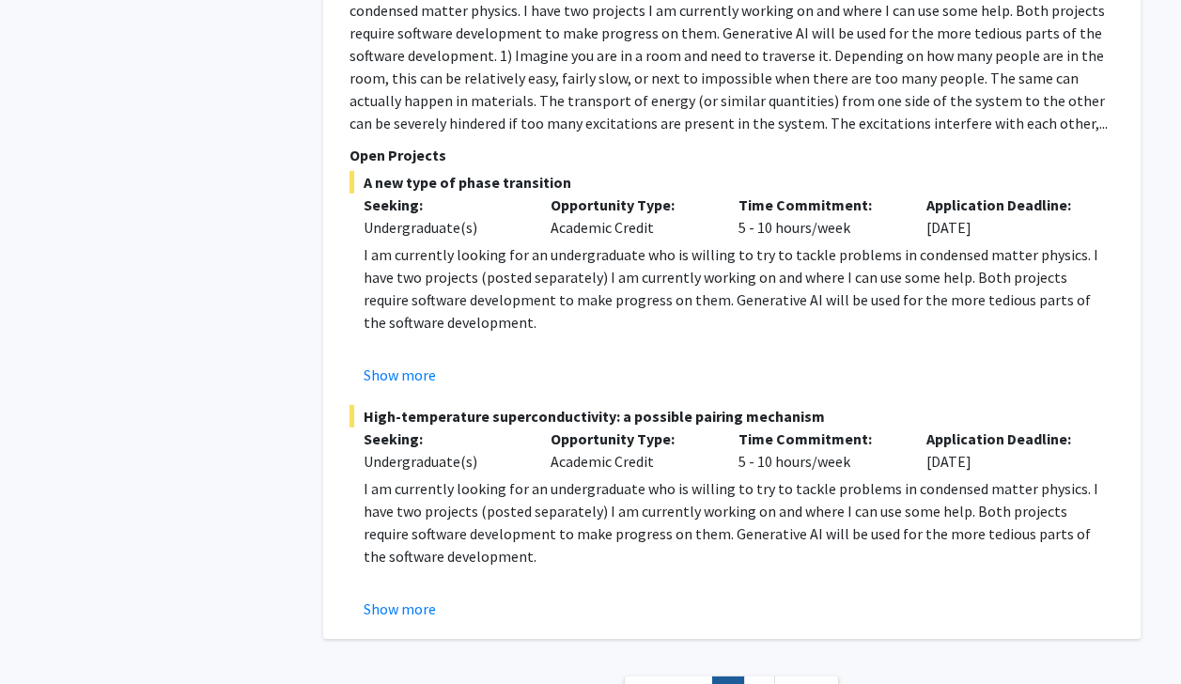
click at [592, 661] on link "2" at bounding box center [759, 693] width 32 height 33
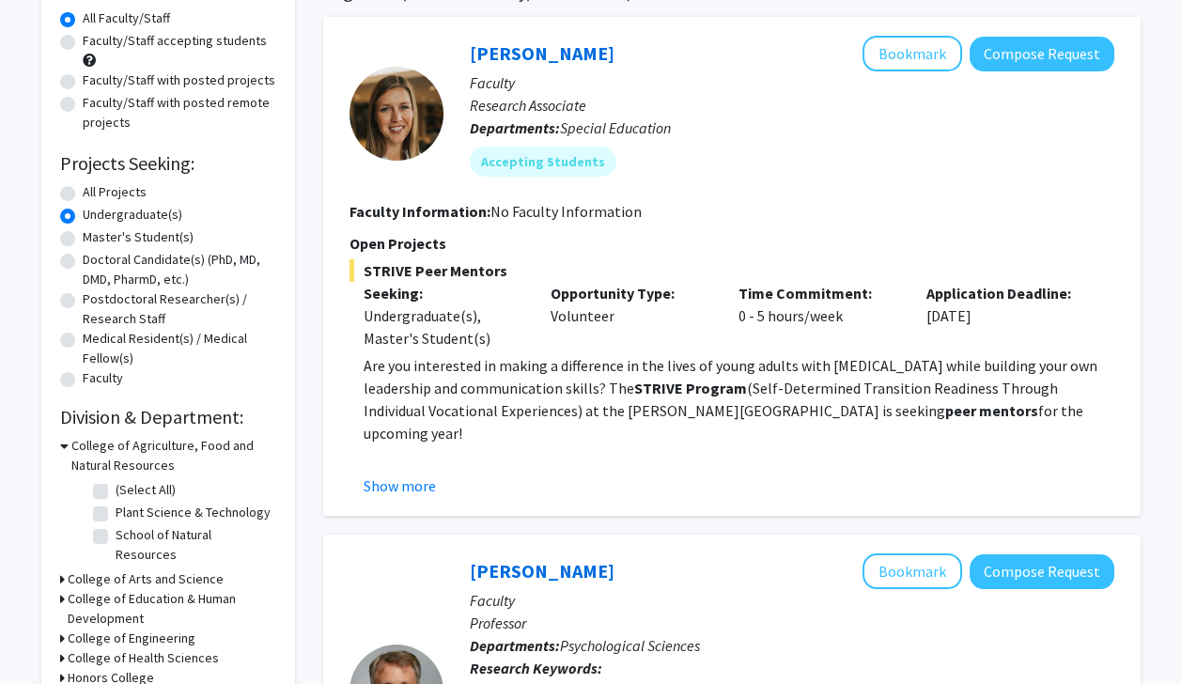
scroll to position [172, 0]
click at [421, 494] on button "Show more" at bounding box center [400, 486] width 72 height 23
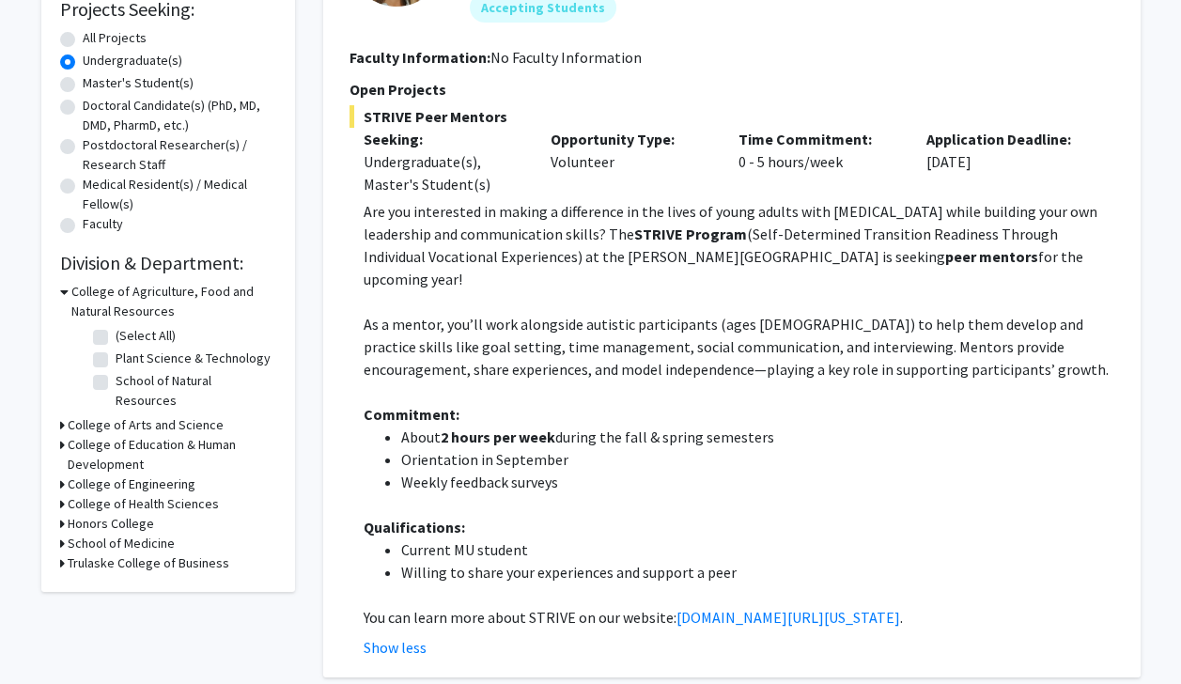
scroll to position [338, 0]
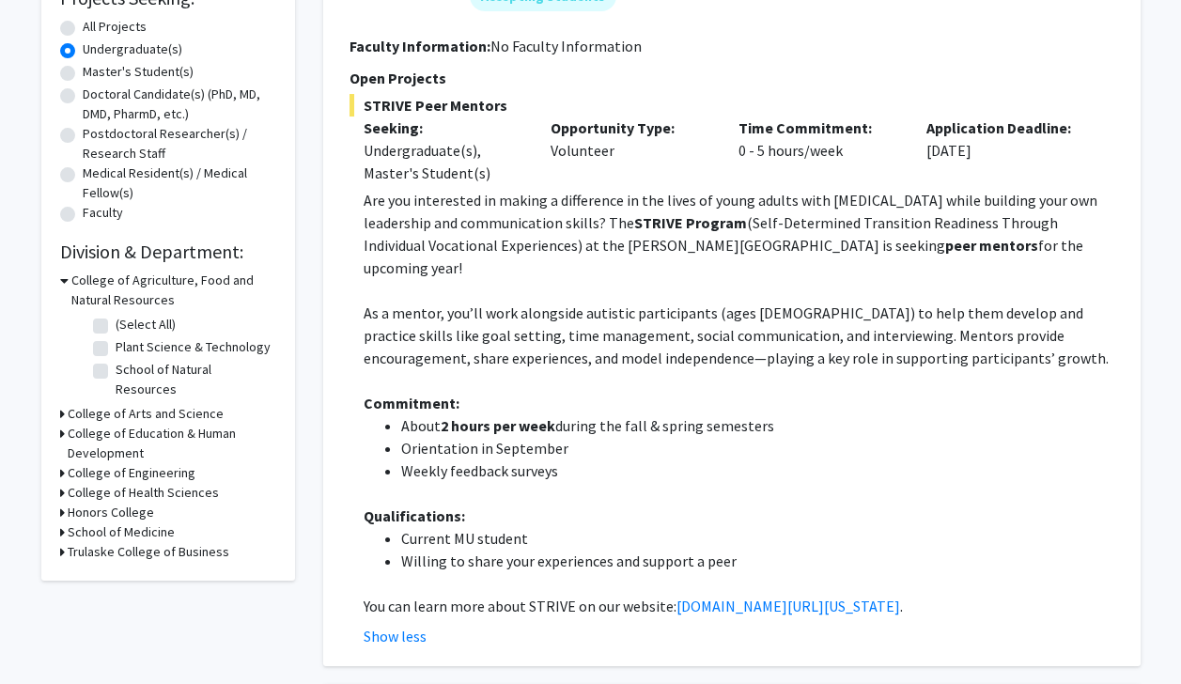
click at [592, 597] on link "thompsoncenter.missouri.edu/strive" at bounding box center [789, 606] width 224 height 19
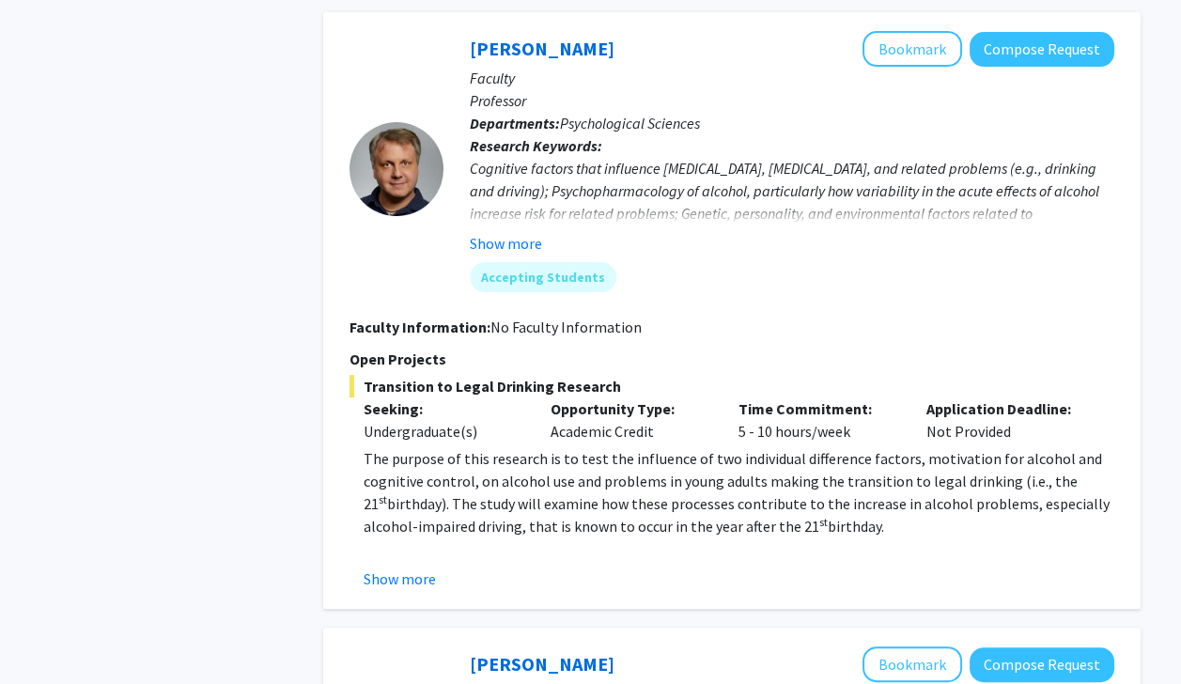
scroll to position [1017, 0]
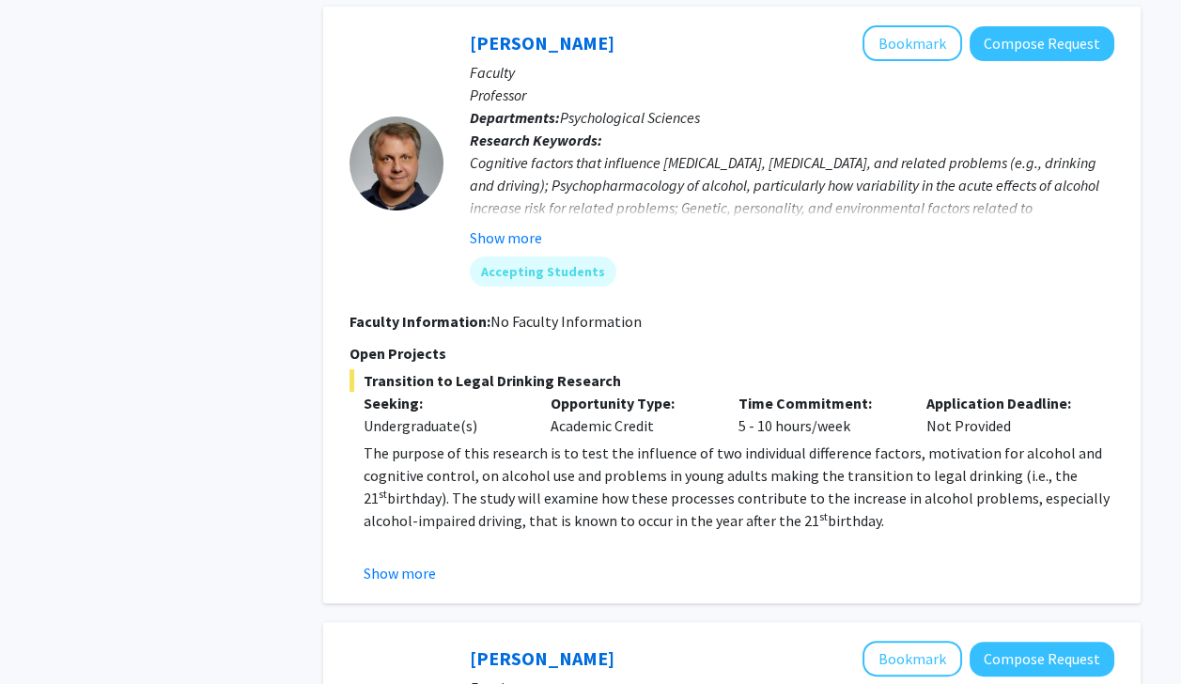
click at [393, 562] on button "Show more" at bounding box center [400, 573] width 72 height 23
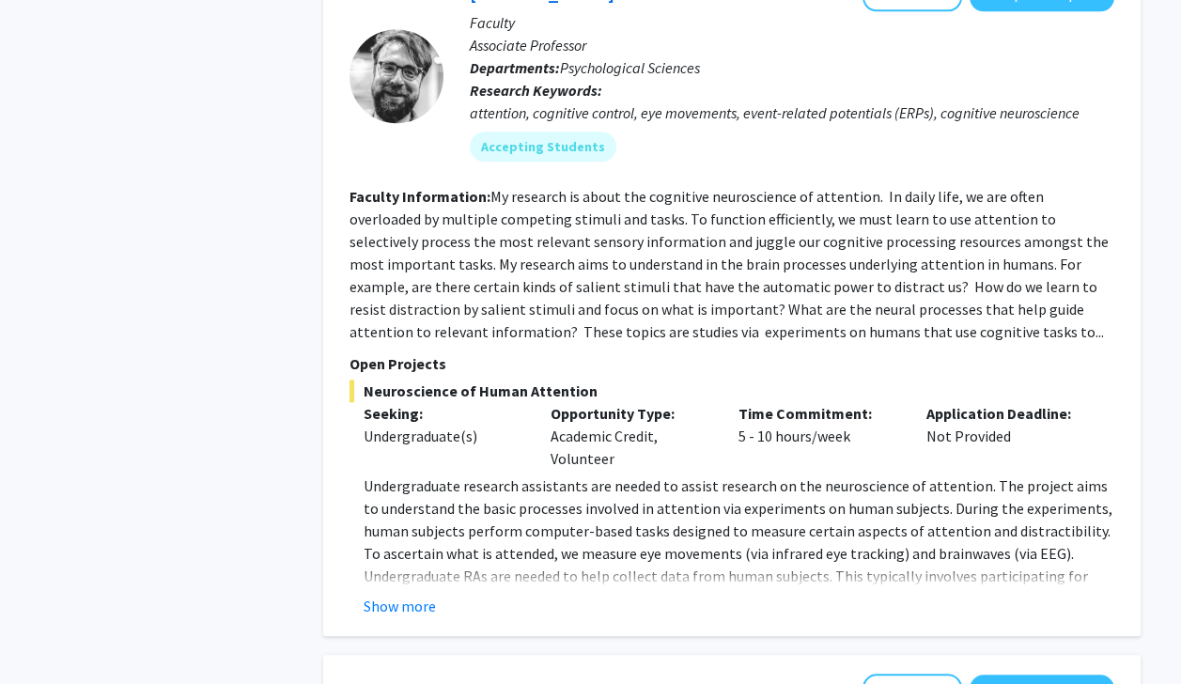
scroll to position [3168, 0]
click at [405, 595] on button "Show more" at bounding box center [400, 606] width 72 height 23
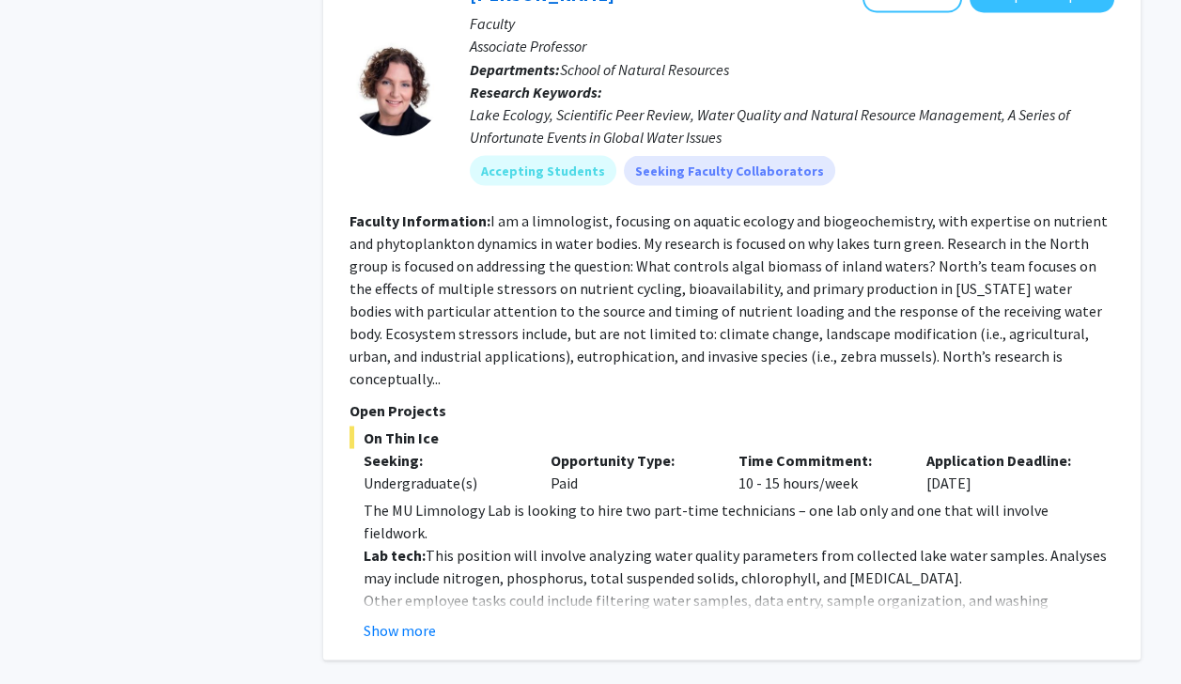
scroll to position [5307, 0]
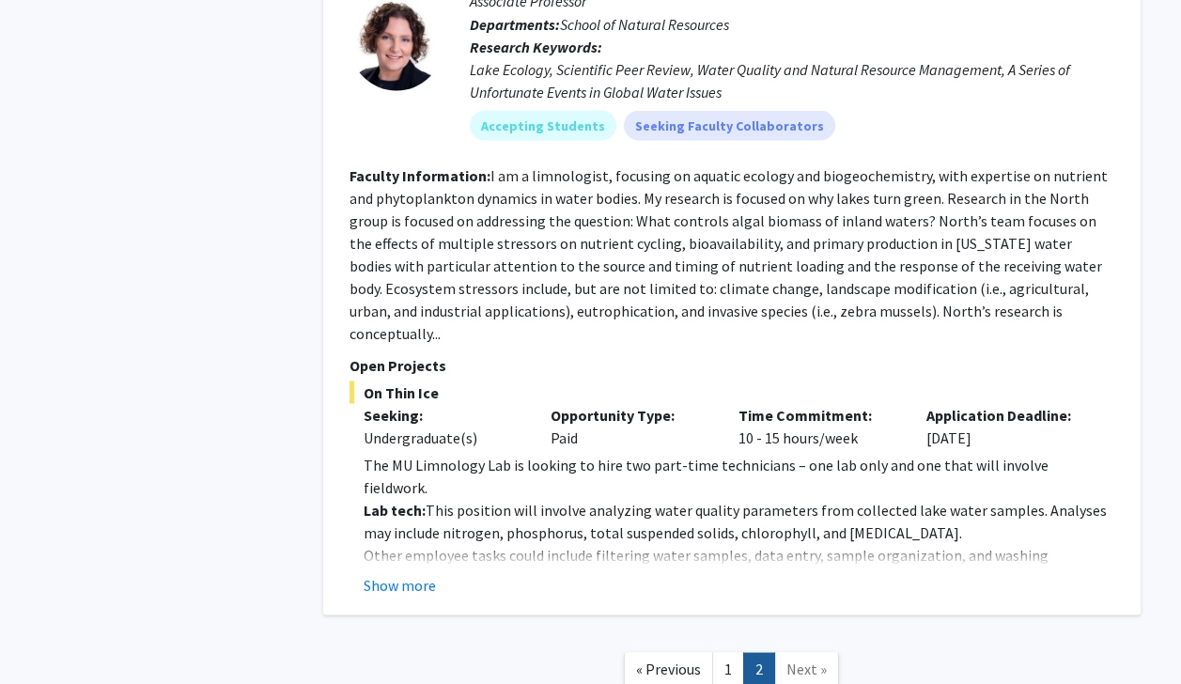
click at [592, 652] on link "1" at bounding box center [728, 668] width 32 height 33
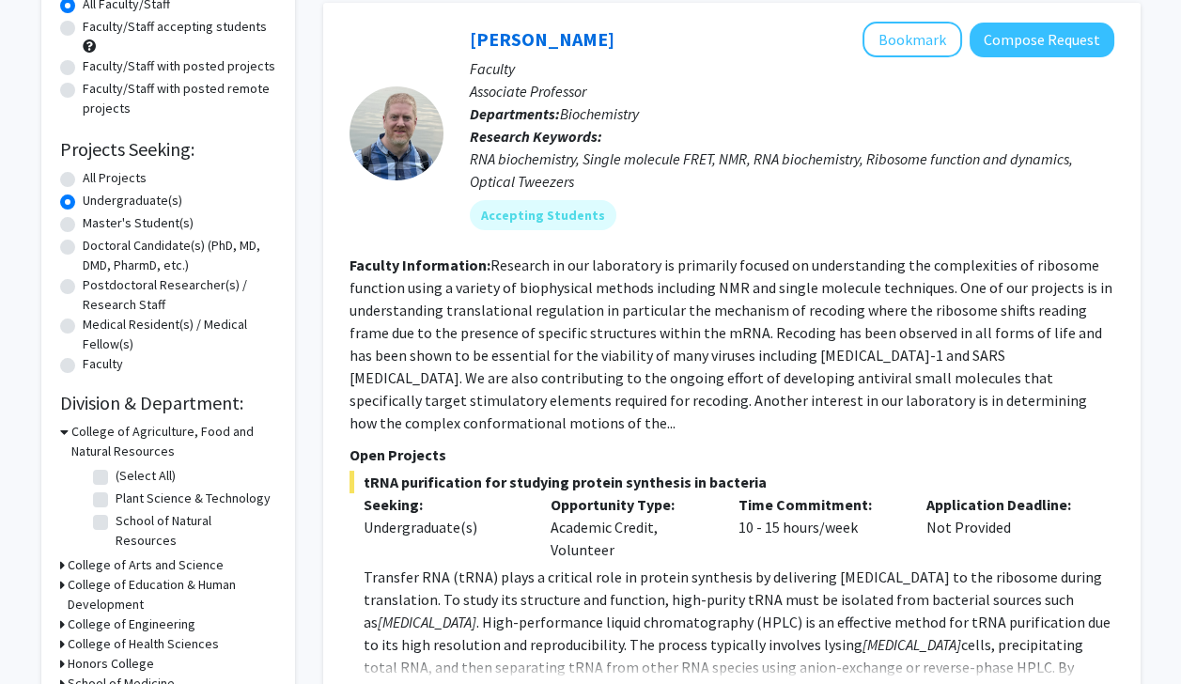
scroll to position [217, 0]
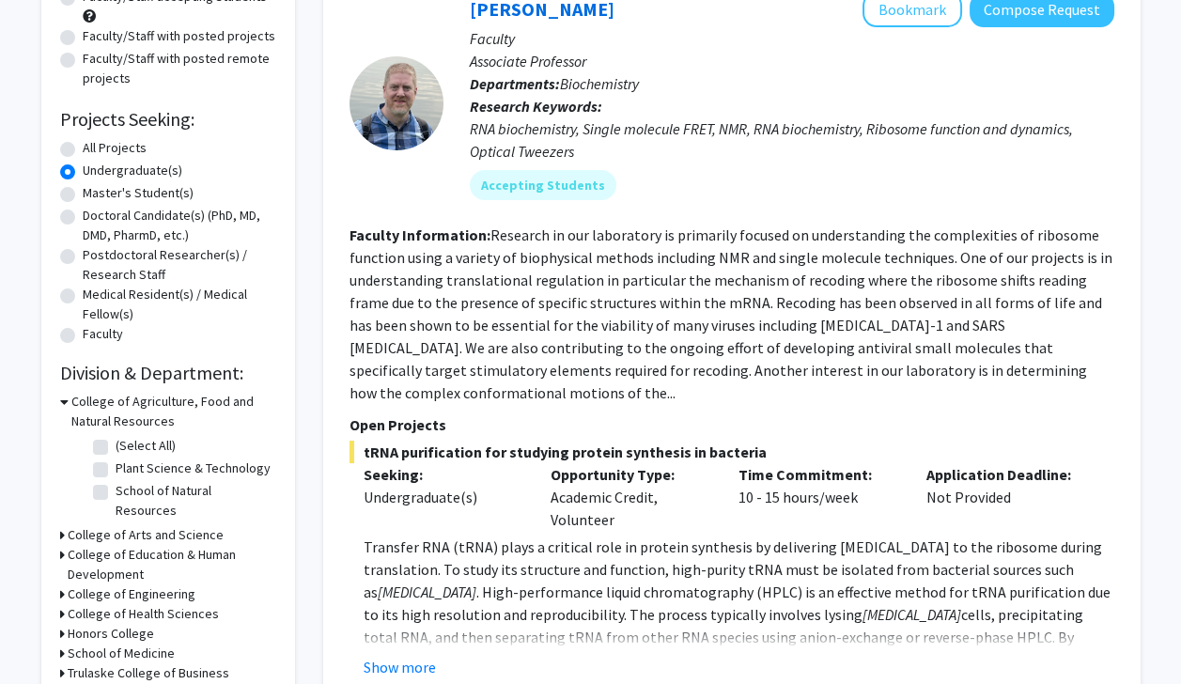
click at [79, 148] on div "All Projects" at bounding box center [168, 149] width 216 height 23
click at [83, 145] on label "All Projects" at bounding box center [115, 148] width 64 height 20
click at [83, 145] on input "All Projects" at bounding box center [89, 144] width 12 height 12
radio input "true"
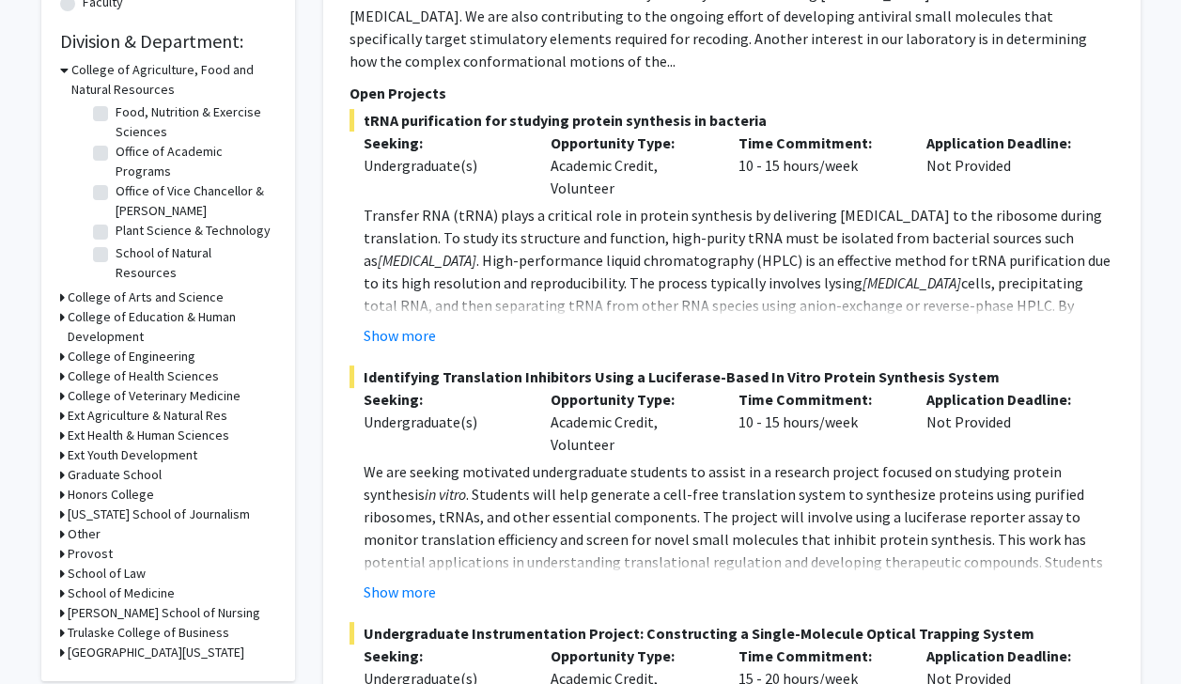
scroll to position [616, 0]
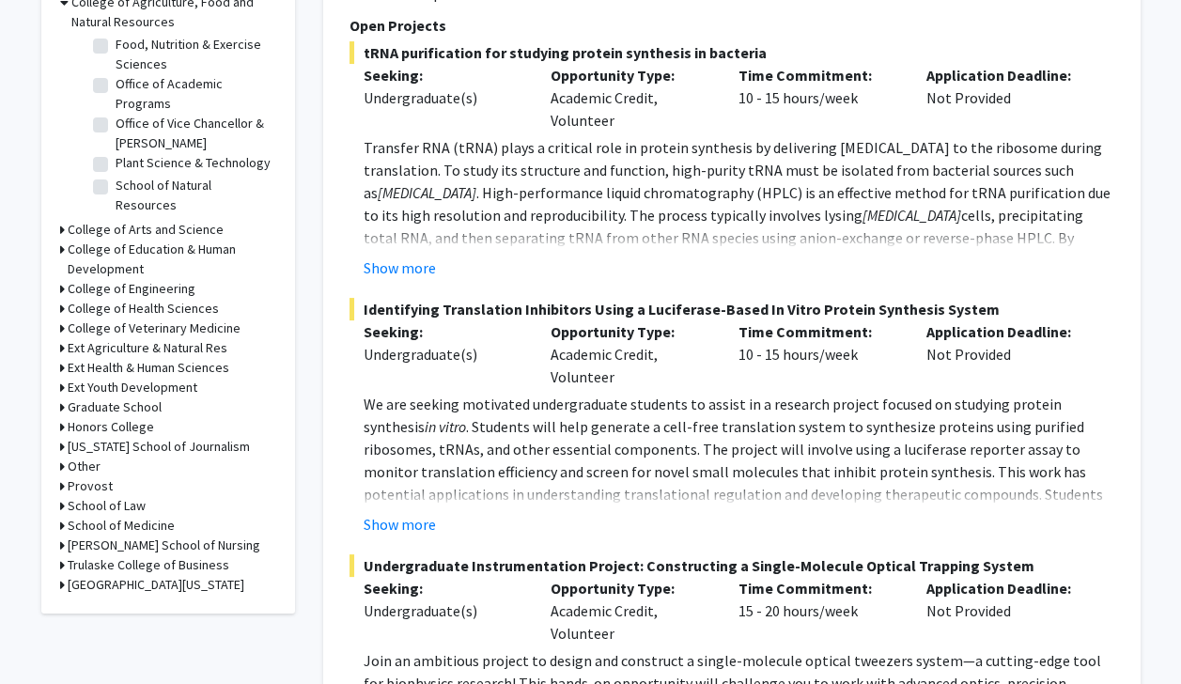
click at [62, 309] on icon at bounding box center [62, 309] width 5 height 20
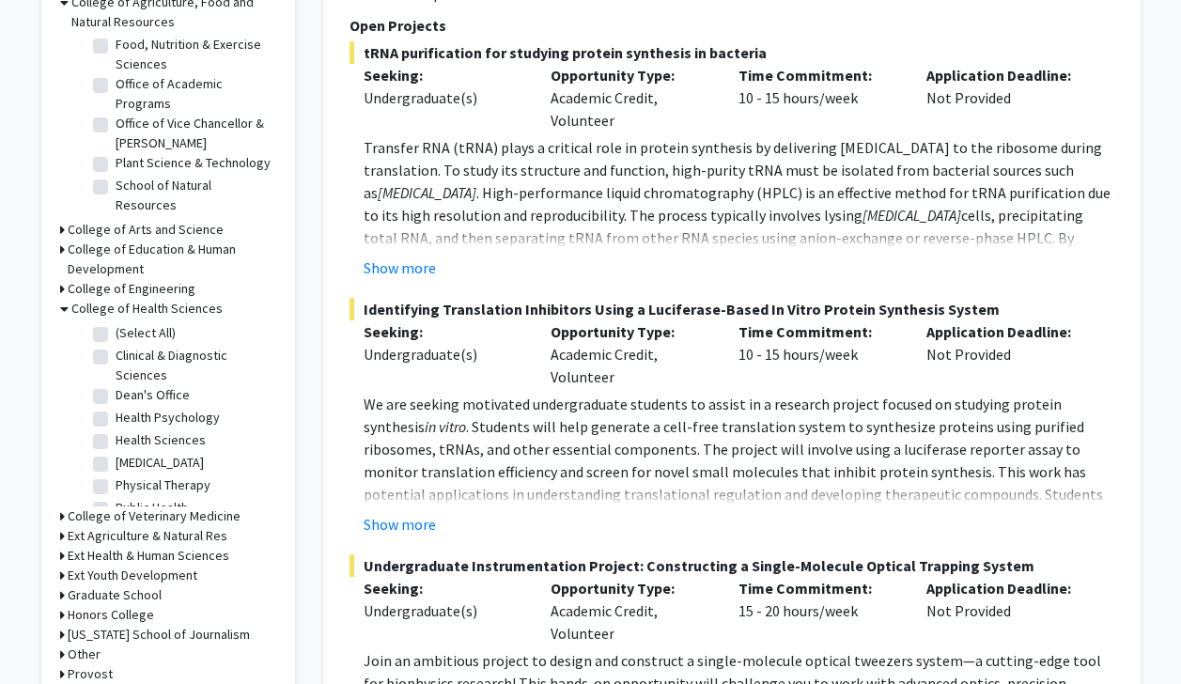
click at [116, 331] on label "(Select All)" at bounding box center [146, 333] width 60 height 20
click at [116, 331] on input "(Select All)" at bounding box center [122, 329] width 12 height 12
checkbox input "true"
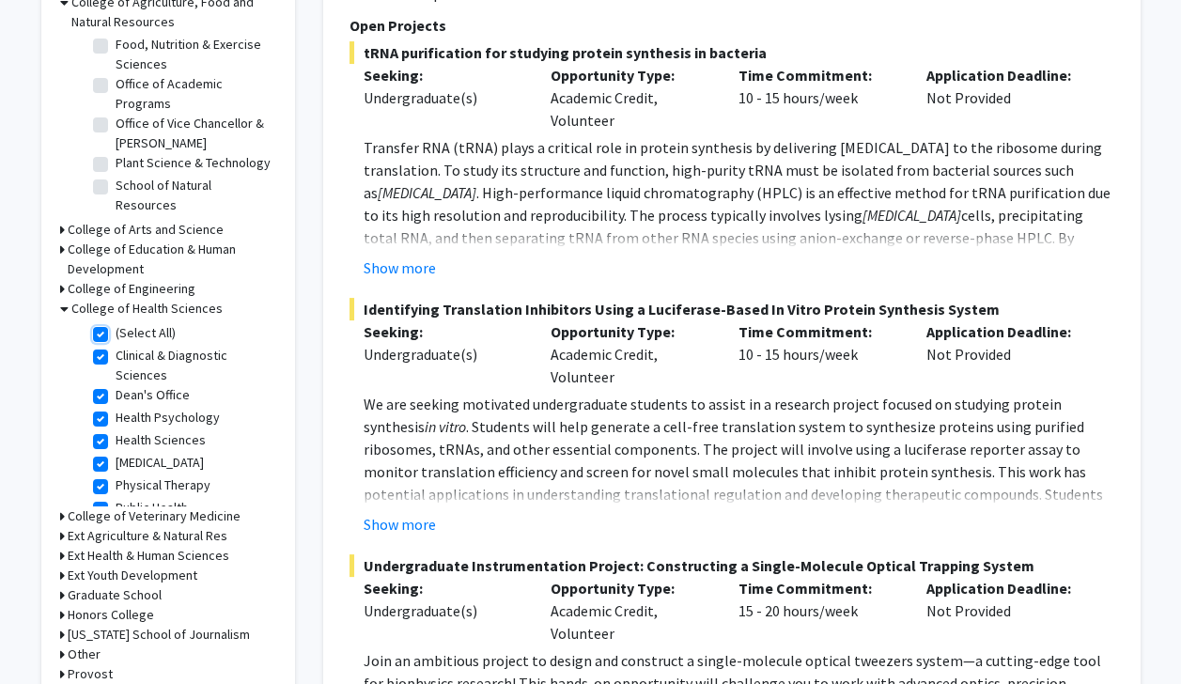
checkbox input "true"
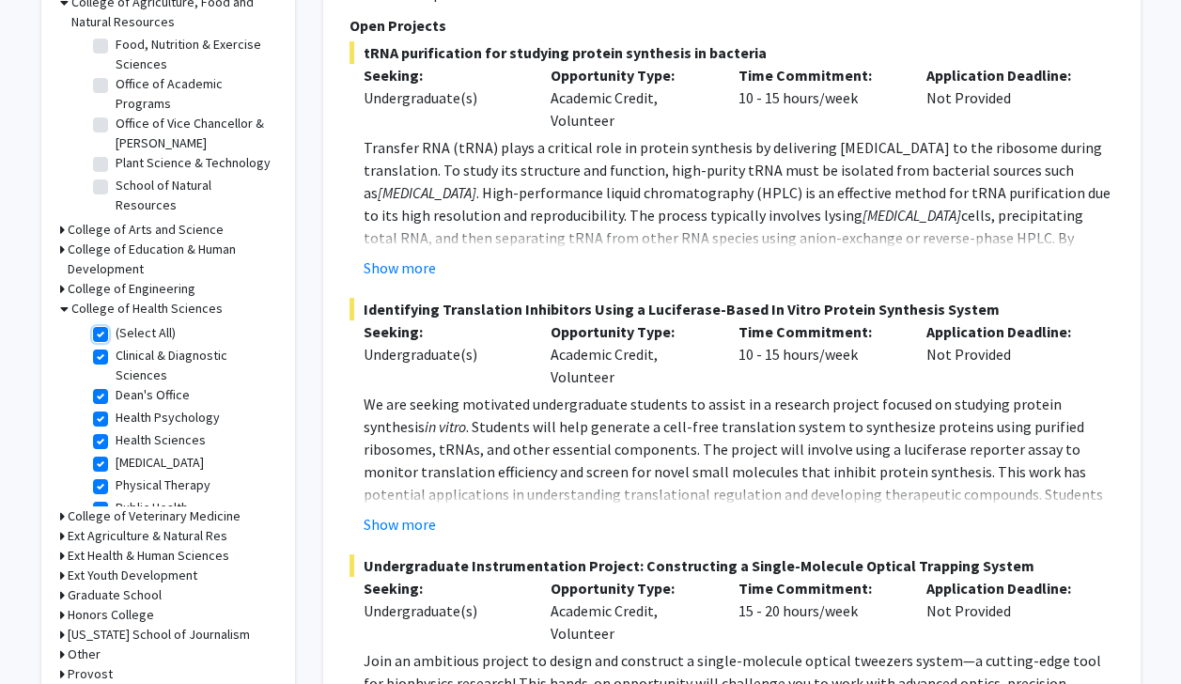
checkbox input "true"
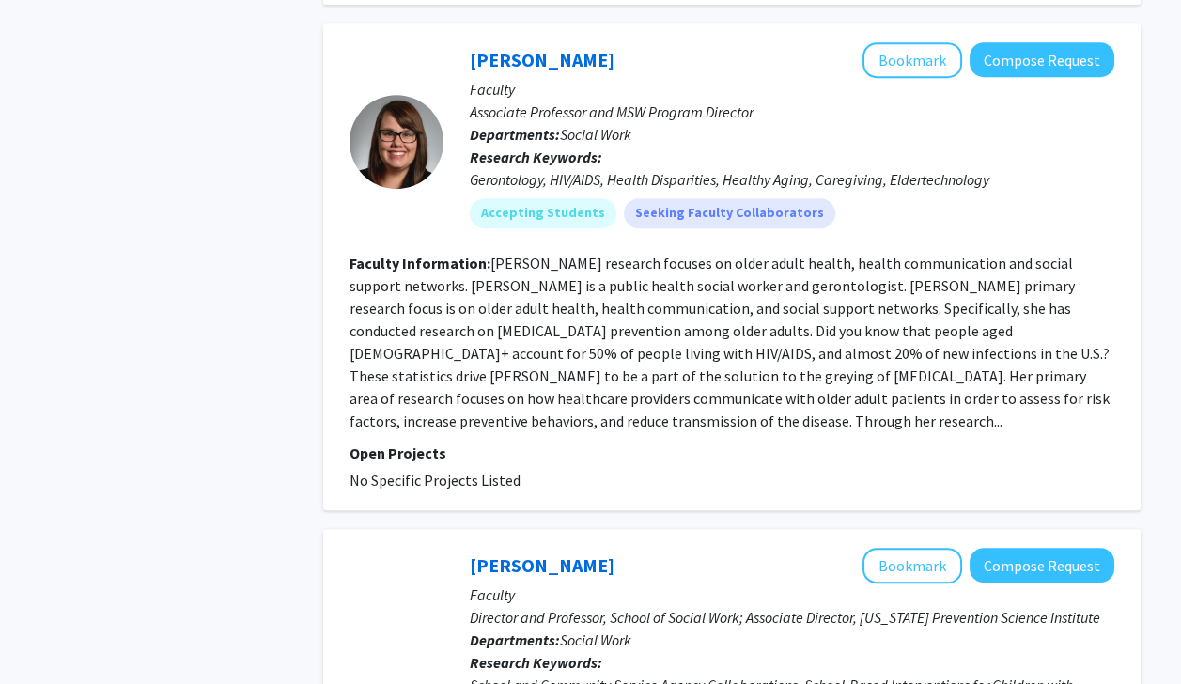
scroll to position [1323, 0]
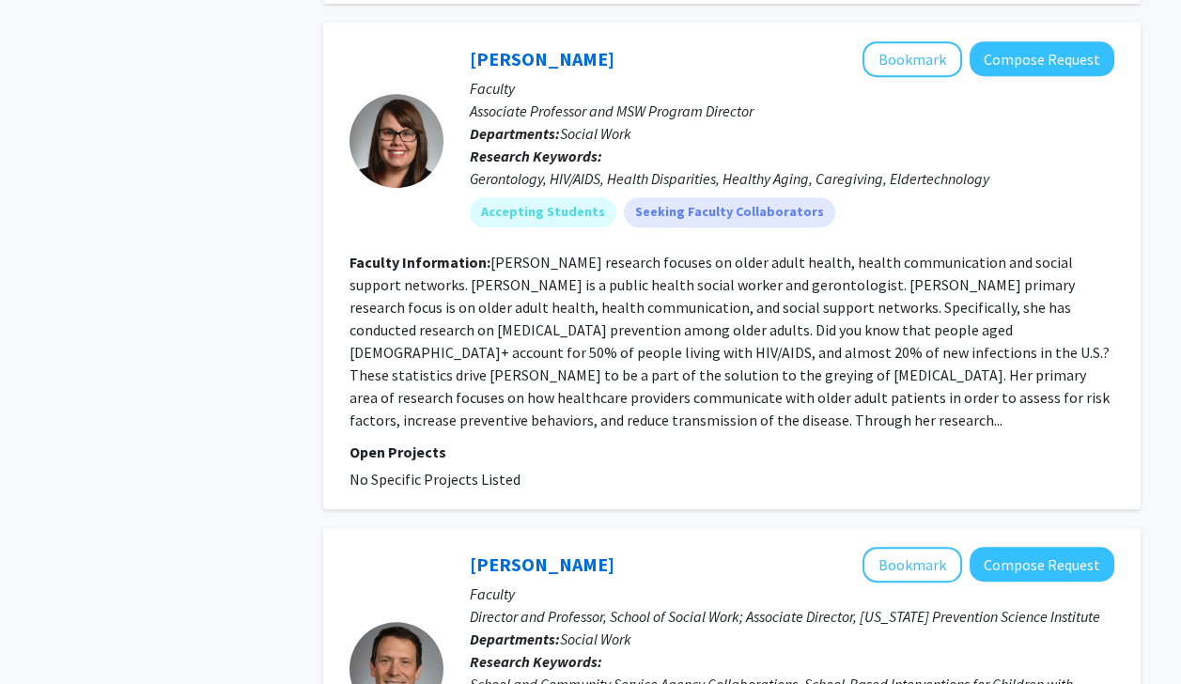
click at [592, 373] on fg-read-more "Dr. Robinson’s research focuses on older adult health, health communication and…" at bounding box center [730, 341] width 760 height 177
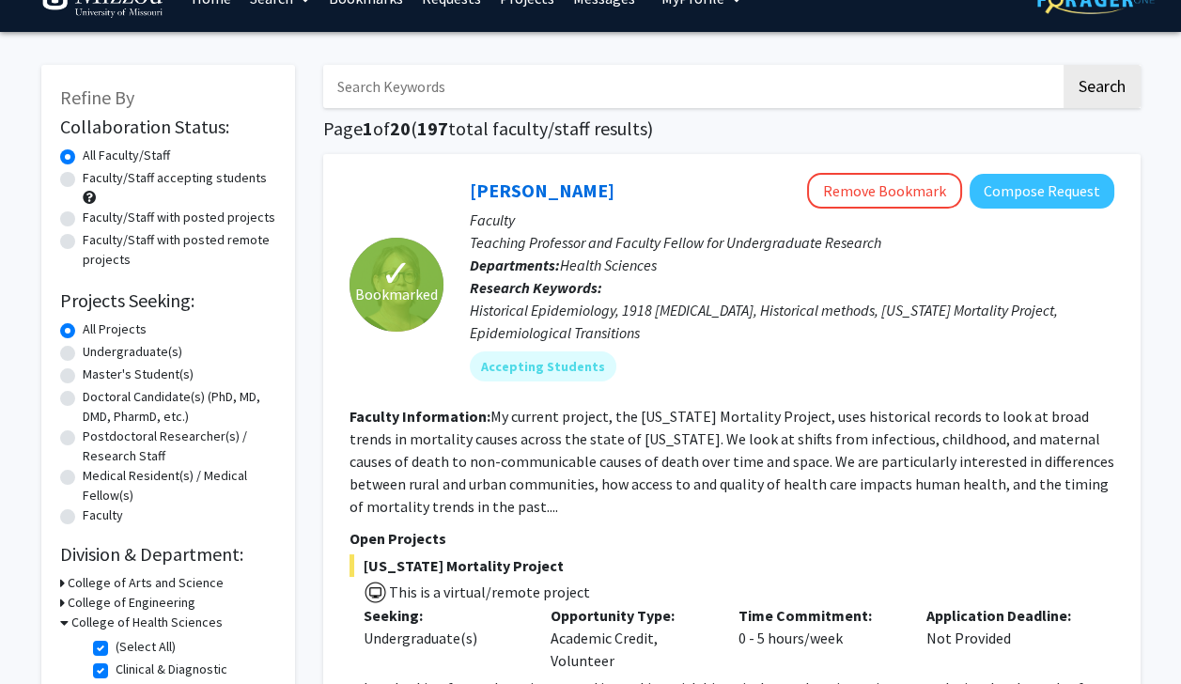
scroll to position [38, 0]
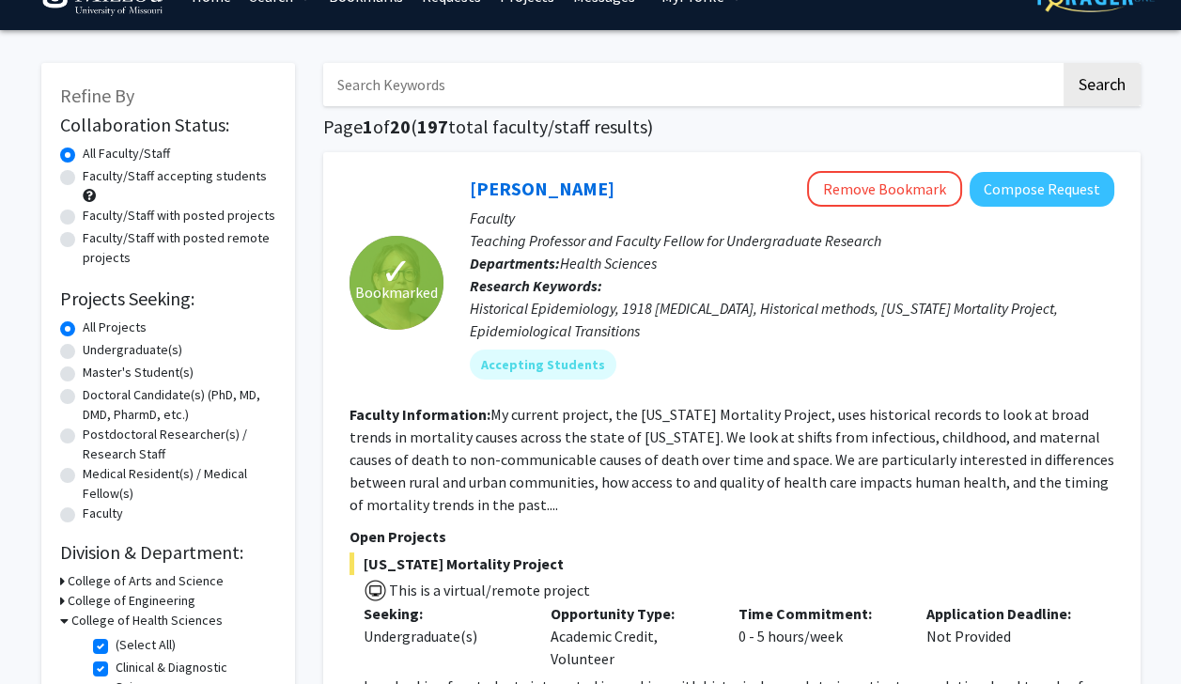
click at [83, 354] on label "Undergraduate(s)" at bounding box center [133, 350] width 100 height 20
click at [83, 352] on input "Undergraduate(s)" at bounding box center [89, 346] width 12 height 12
radio input "true"
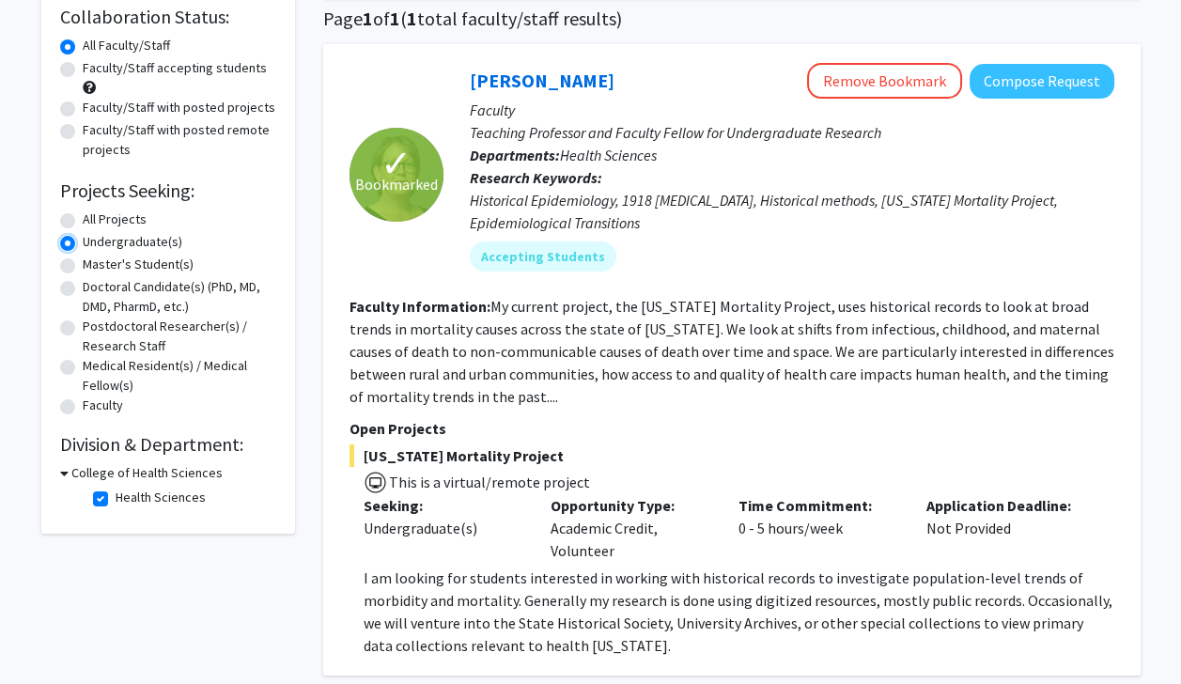
scroll to position [145, 0]
click at [592, 90] on button "Compose Request" at bounding box center [1042, 82] width 145 height 35
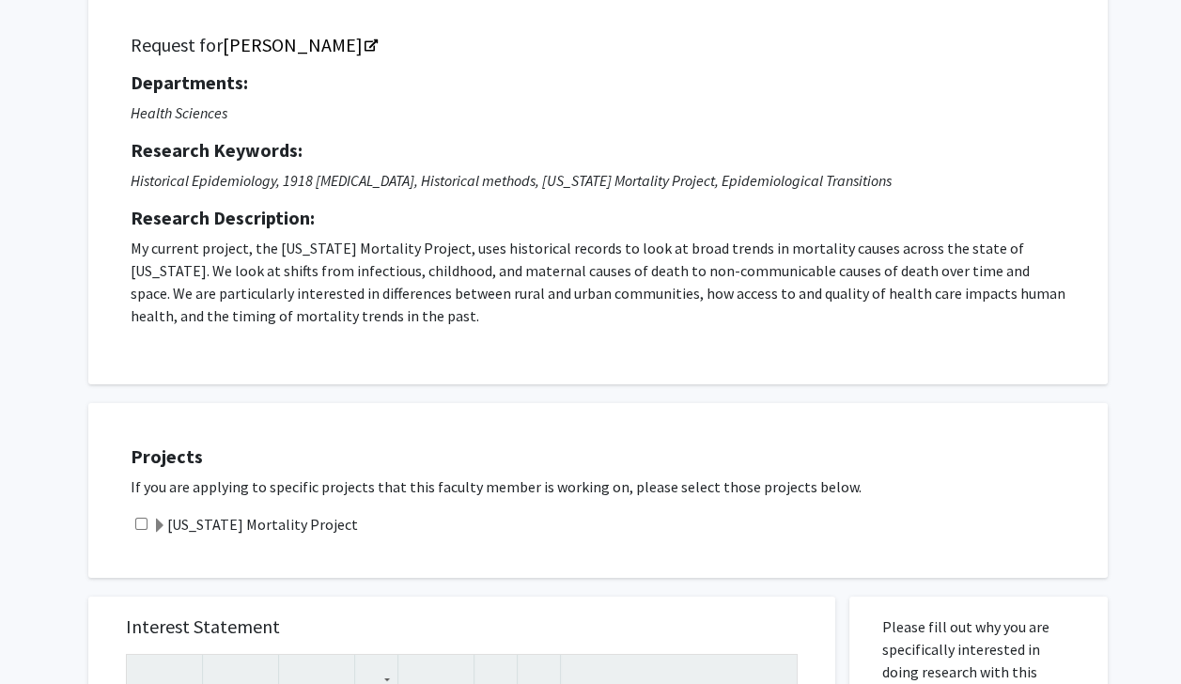
scroll to position [128, 0]
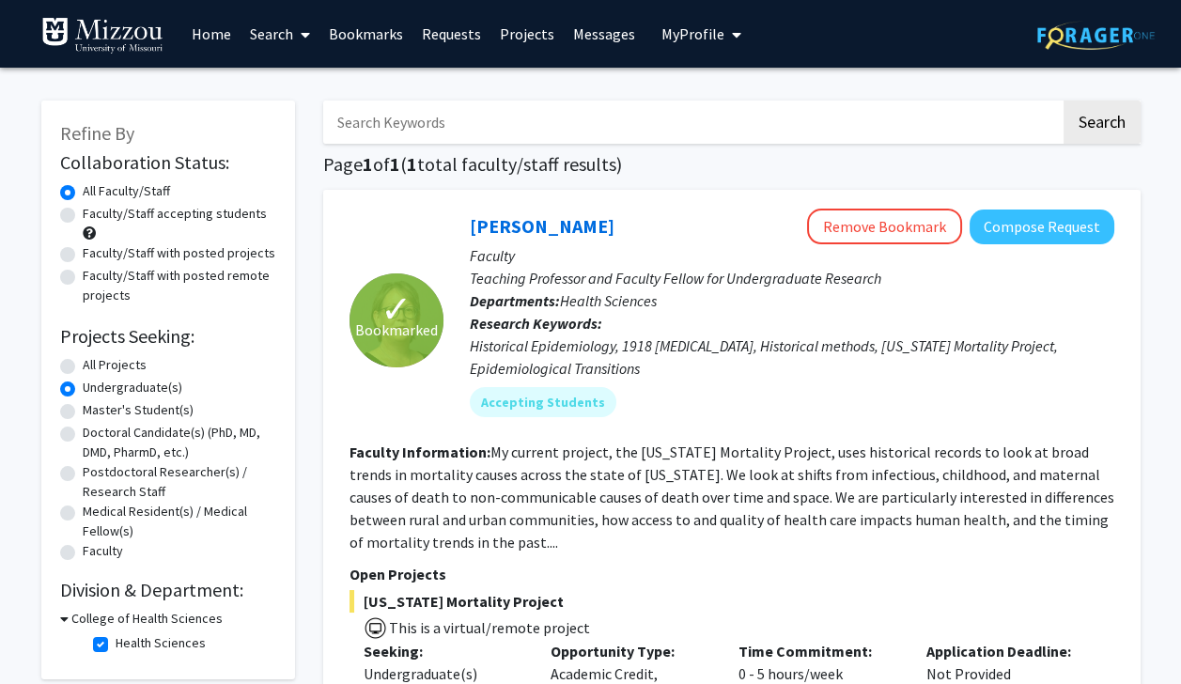
click at [83, 209] on label "Faculty/Staff accepting students" at bounding box center [175, 214] width 184 height 20
click at [83, 209] on input "Faculty/Staff accepting students" at bounding box center [89, 210] width 12 height 12
radio input "true"
click at [83, 364] on label "All Projects" at bounding box center [115, 365] width 64 height 20
click at [83, 364] on input "All Projects" at bounding box center [89, 361] width 12 height 12
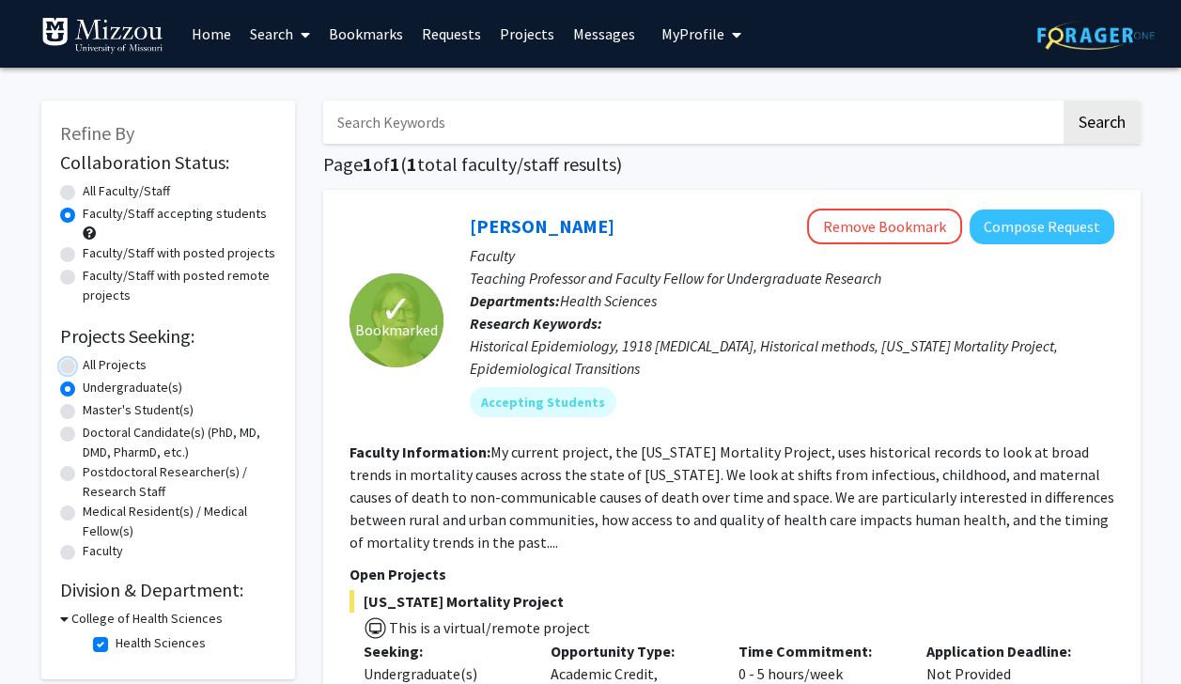
radio input "true"
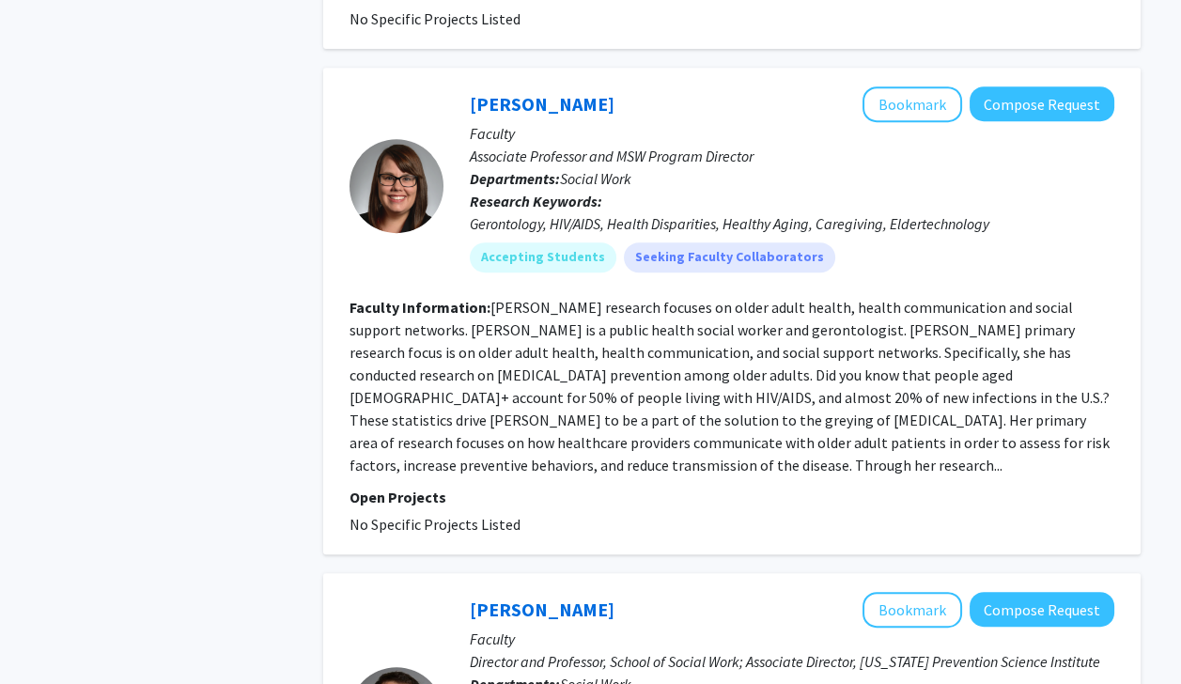
scroll to position [1222, 0]
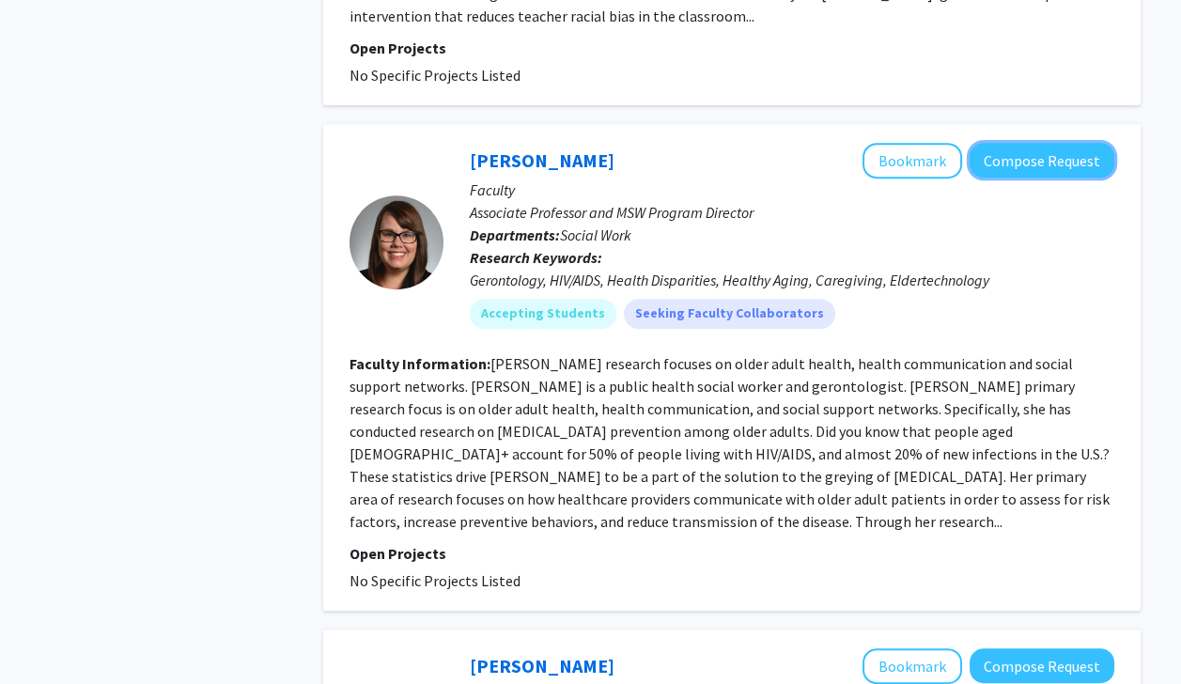
click at [592, 145] on button "Compose Request" at bounding box center [1042, 160] width 145 height 35
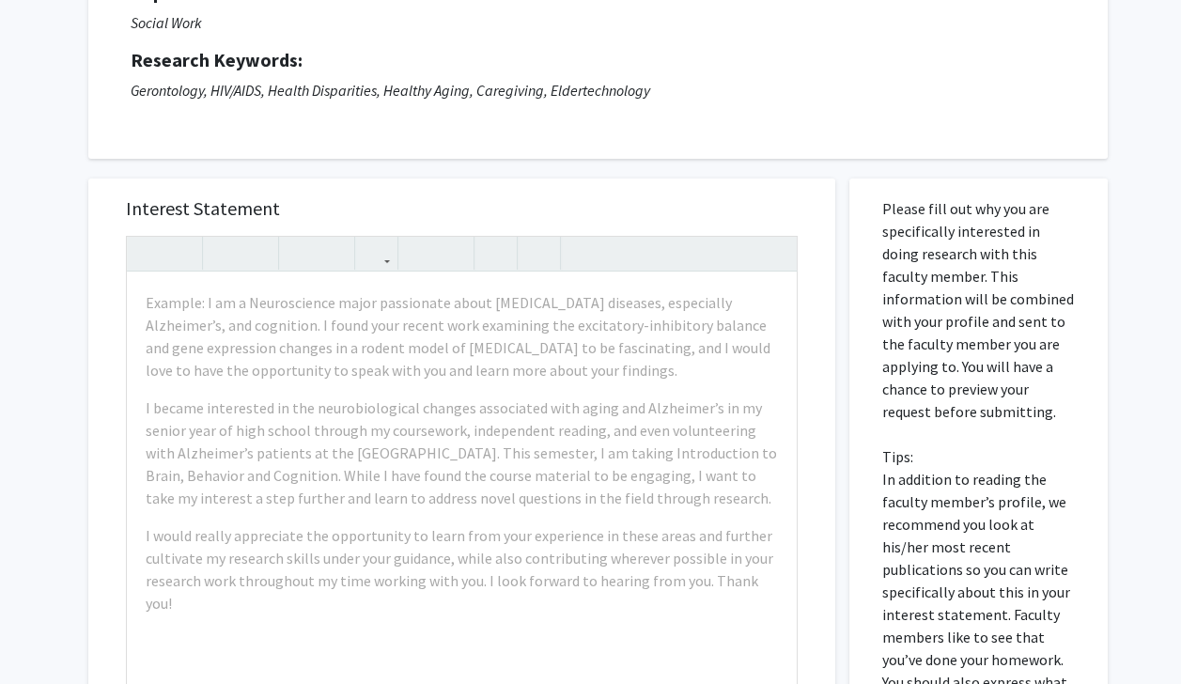
scroll to position [222, 0]
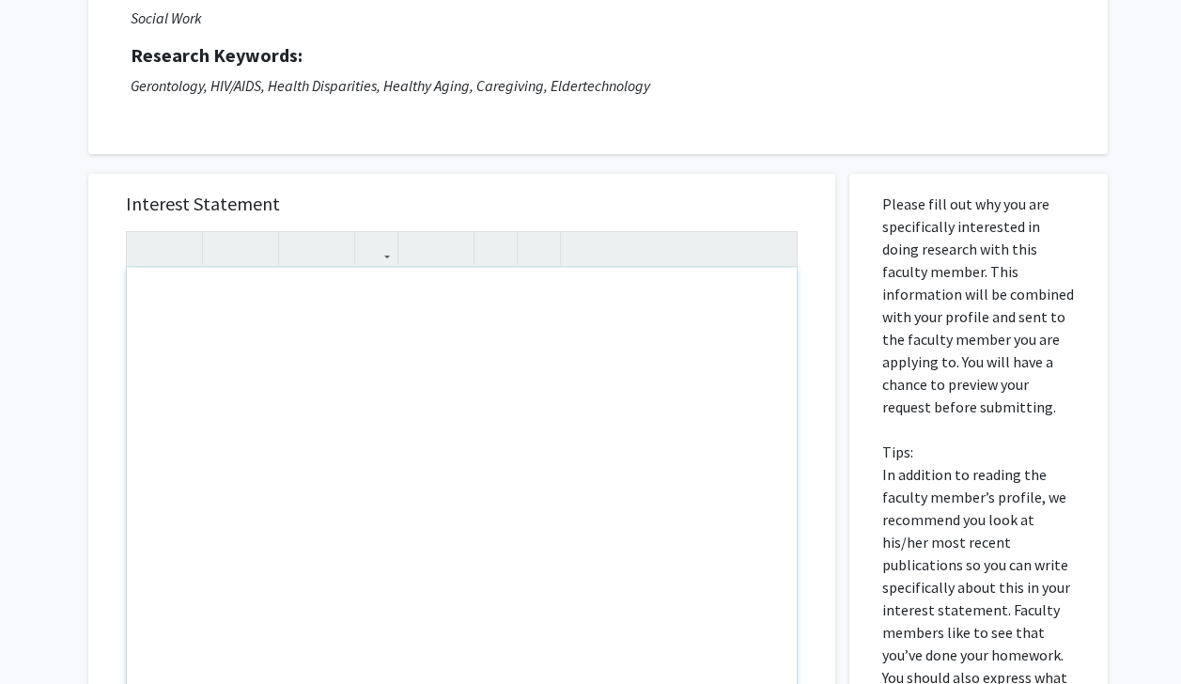
click at [312, 319] on div "Note to users with screen readers: Please press Alt+0 or Option+0 to deactivate…" at bounding box center [462, 483] width 670 height 430
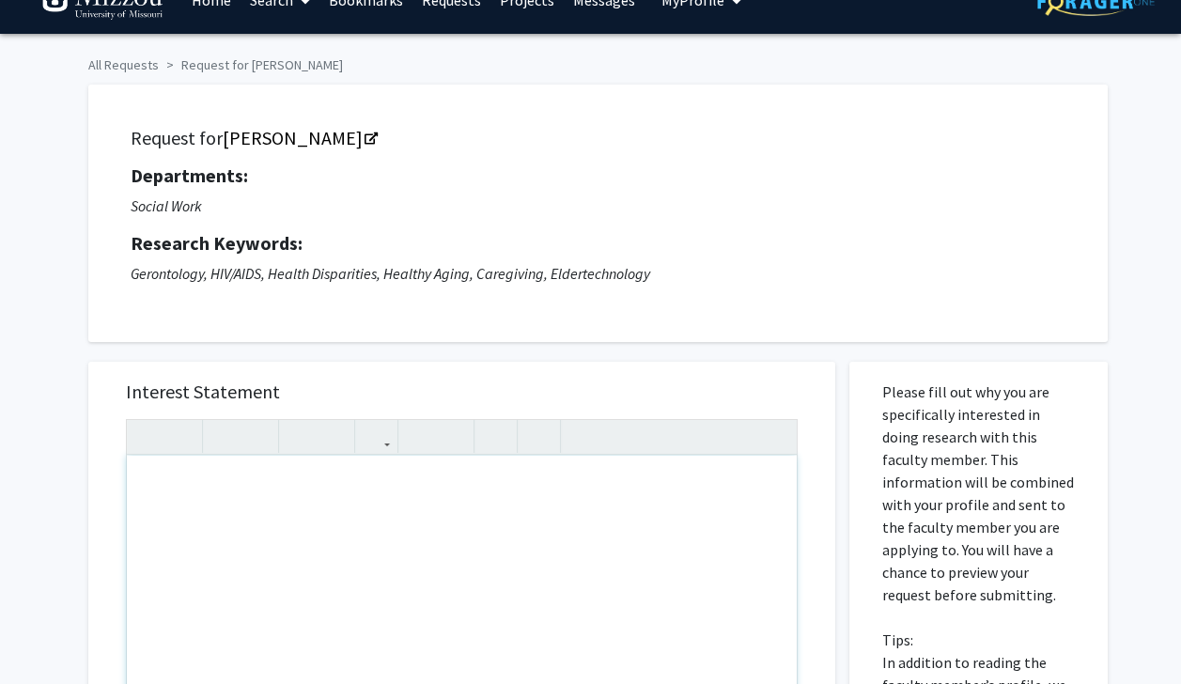
scroll to position [37, 0]
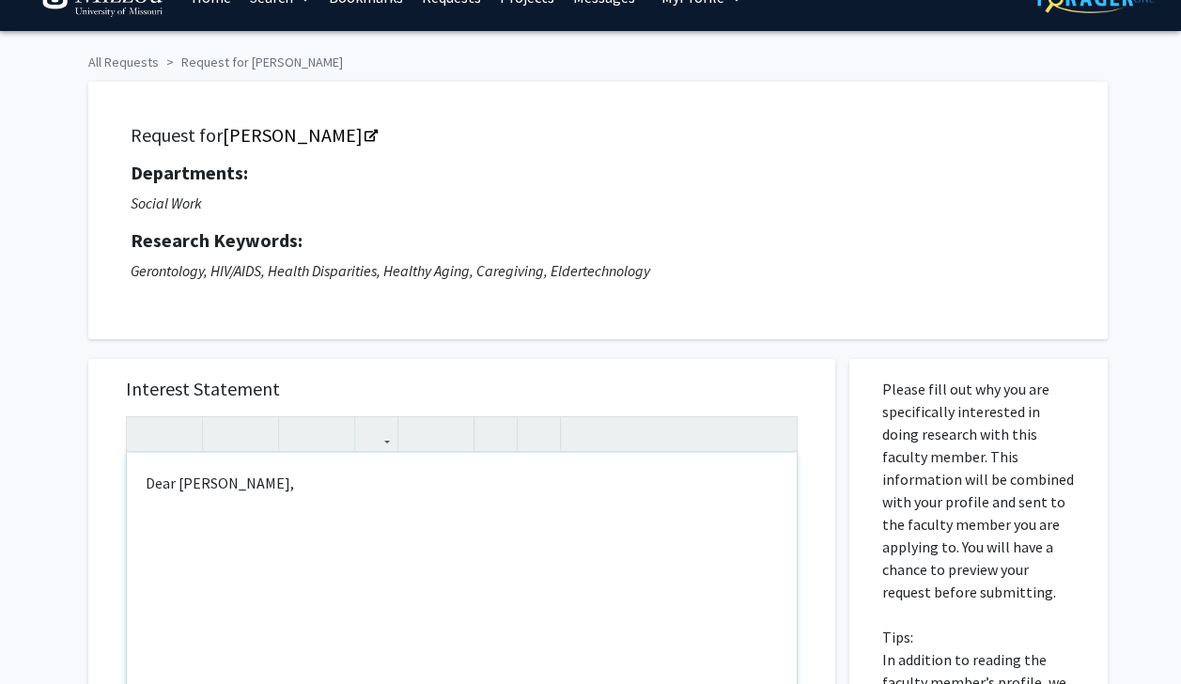
type textarea "<p>Dear Mrs. Robinson,&nbsp;</p><p><br></p>"
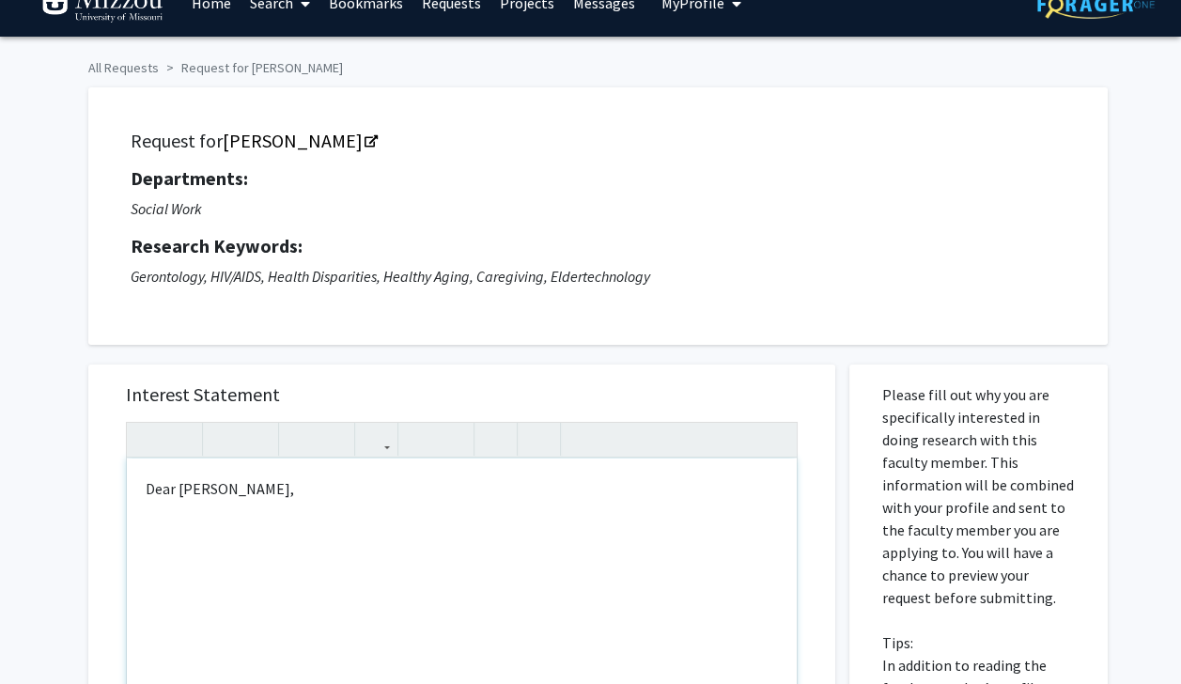
scroll to position [0, 0]
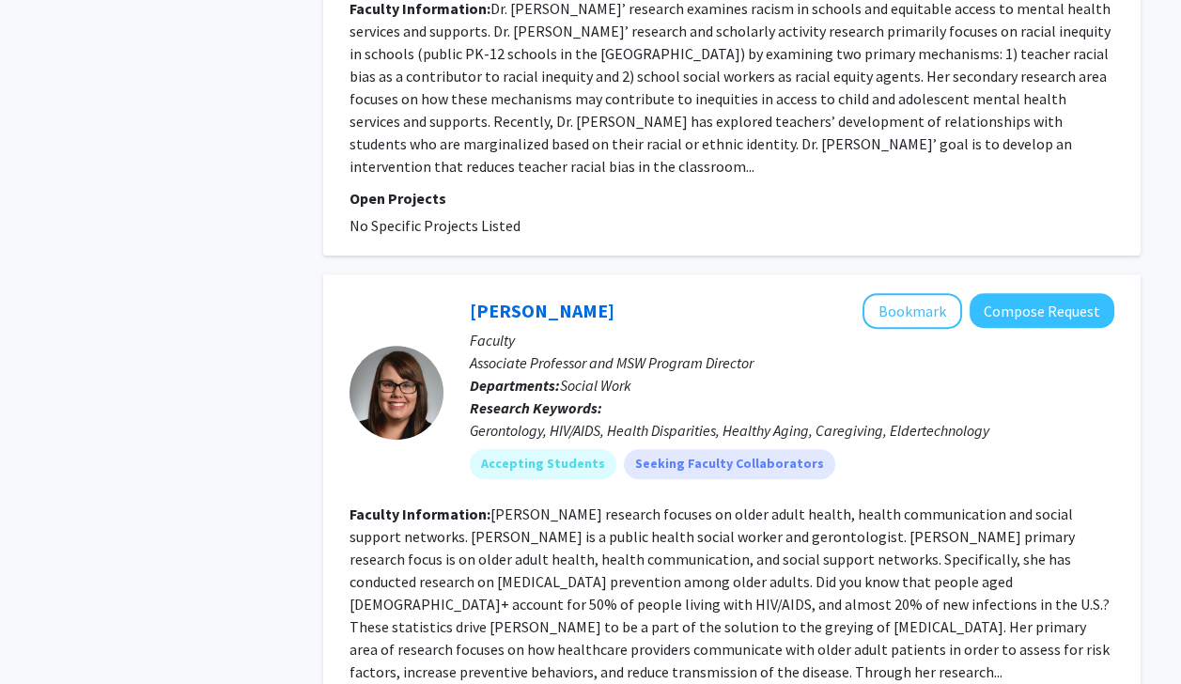
scroll to position [1067, 0]
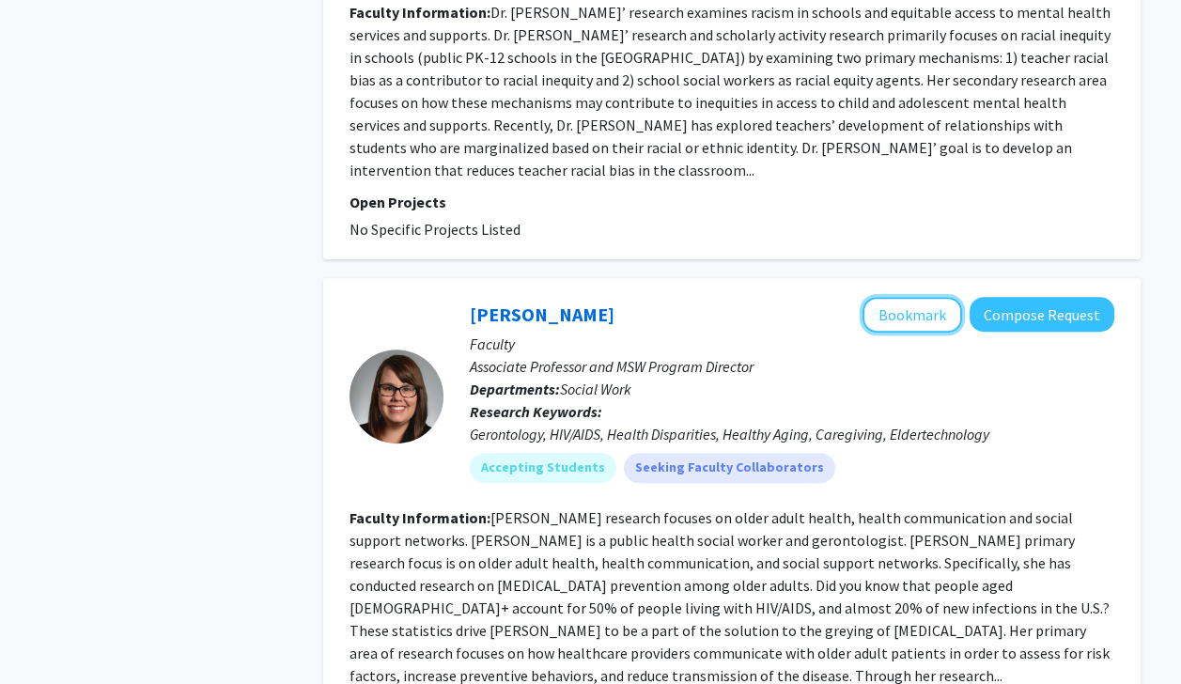
click at [592, 297] on button "Bookmark" at bounding box center [913, 315] width 100 height 36
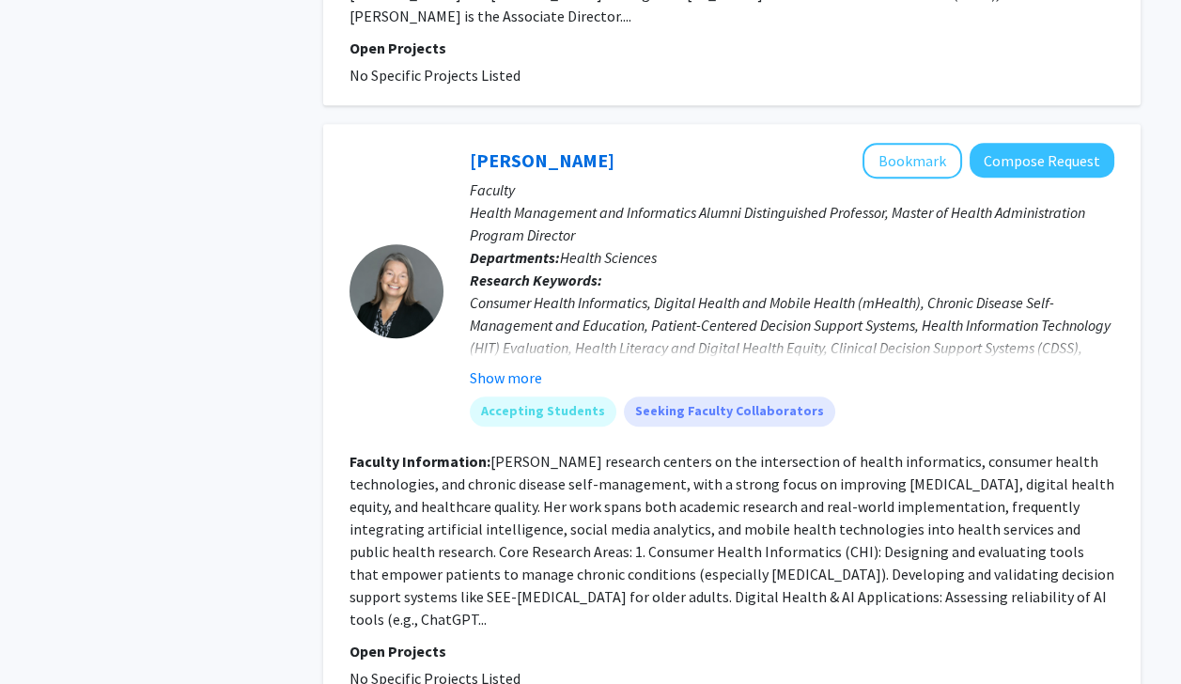
scroll to position [2278, 0]
